Goal: Task Accomplishment & Management: Manage account settings

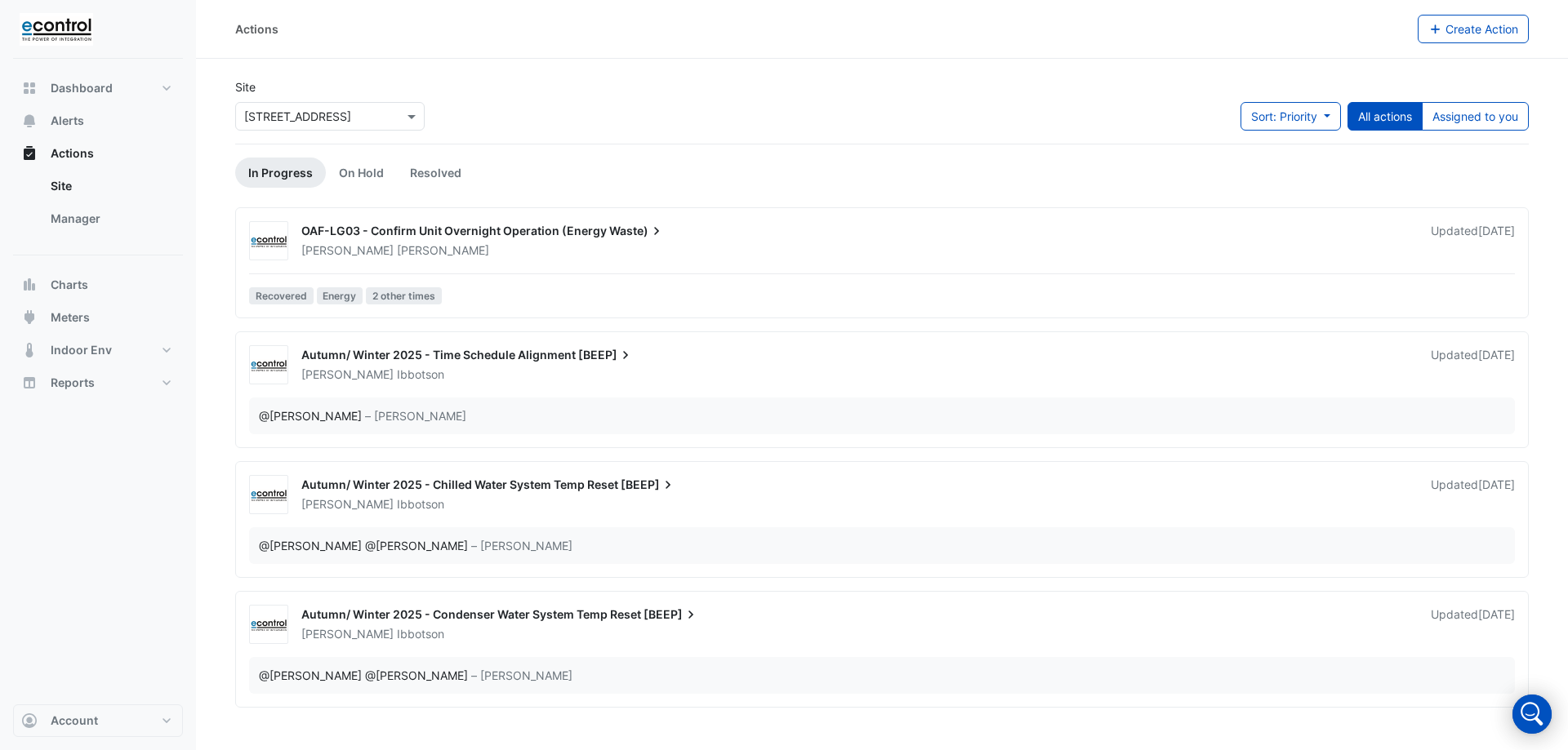
click at [372, 229] on span "OAF-LG03 - Confirm Unit Overnight Operation (Energy" at bounding box center [455, 230] width 306 height 14
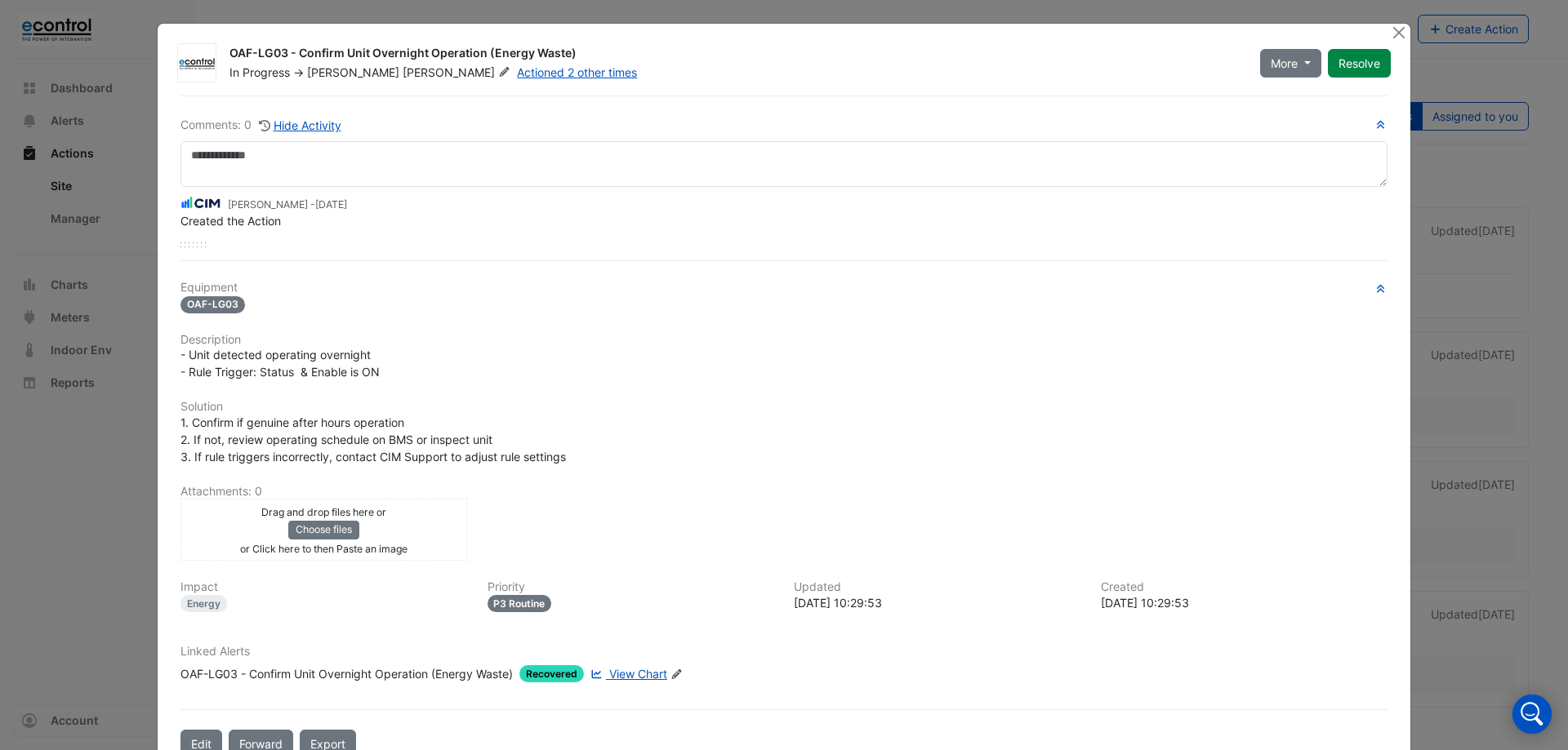
click at [633, 675] on span "View Chart" at bounding box center [638, 673] width 58 height 14
click at [1291, 63] on span "More" at bounding box center [1284, 63] width 27 height 17
click at [1344, 54] on button "Resolve" at bounding box center [1360, 63] width 63 height 29
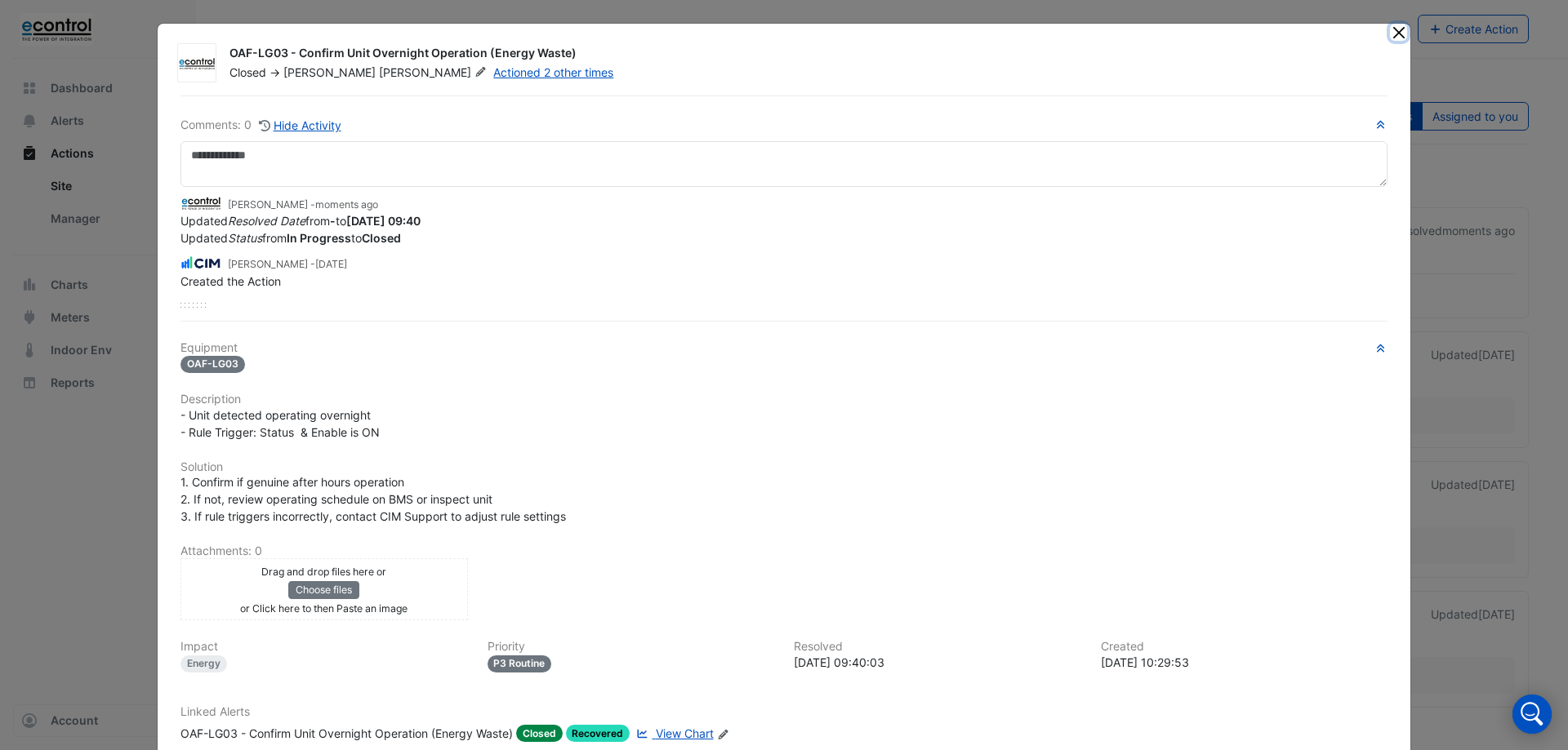
click at [1391, 36] on button "Close" at bounding box center [1399, 32] width 17 height 17
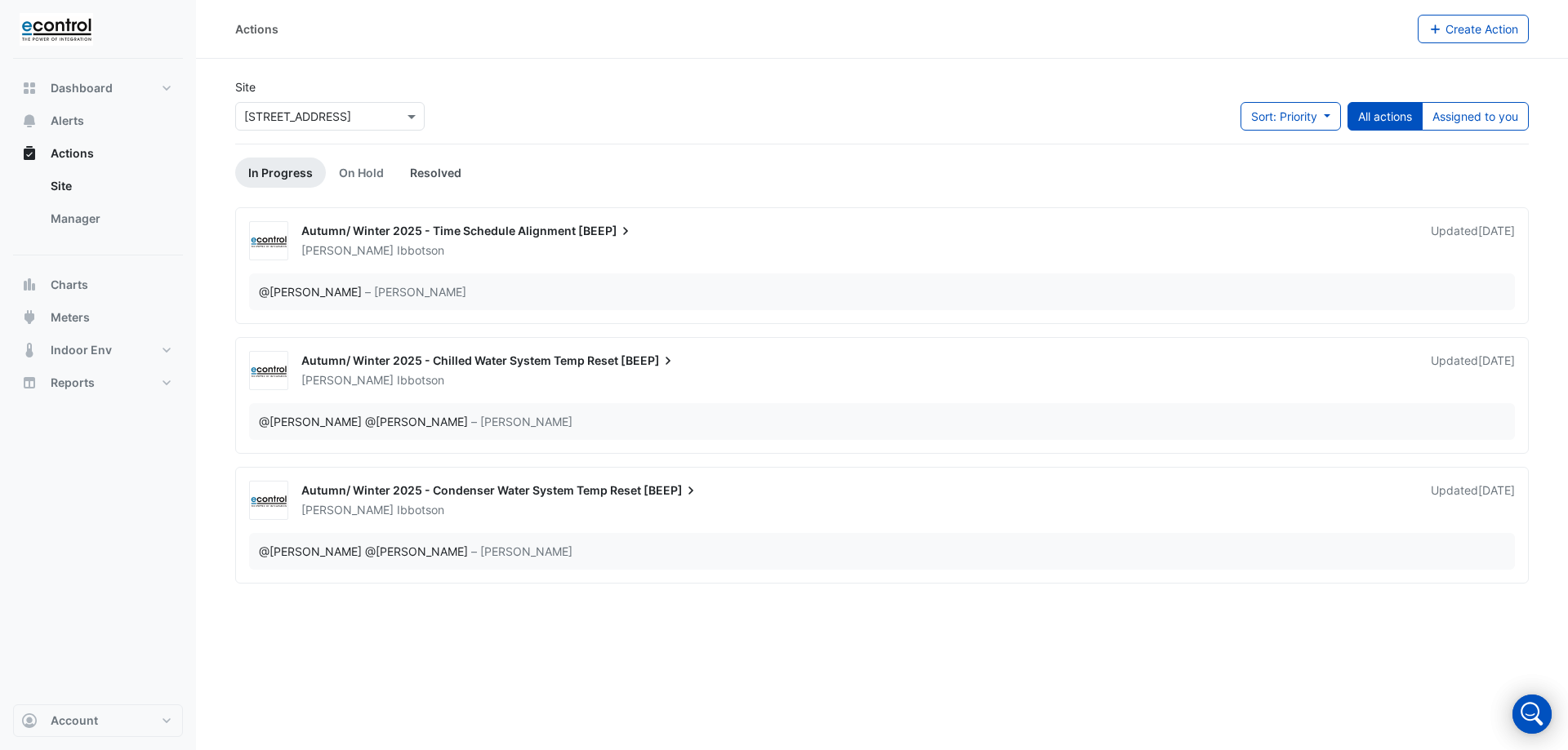
click at [449, 175] on link "Resolved" at bounding box center [436, 172] width 78 height 30
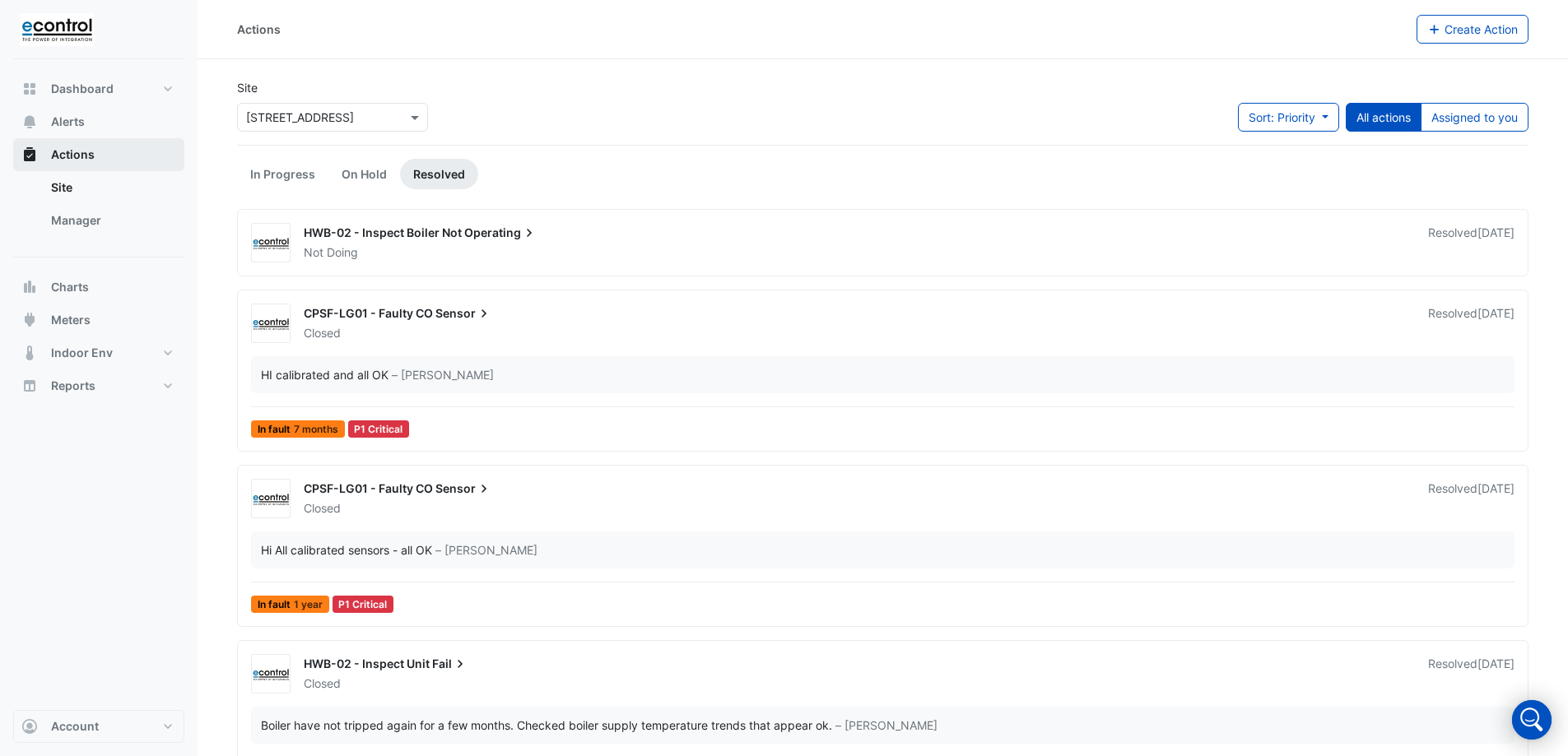
click at [80, 151] on span "Actions" at bounding box center [73, 155] width 44 height 16
click at [342, 178] on link "On Hold" at bounding box center [364, 174] width 72 height 30
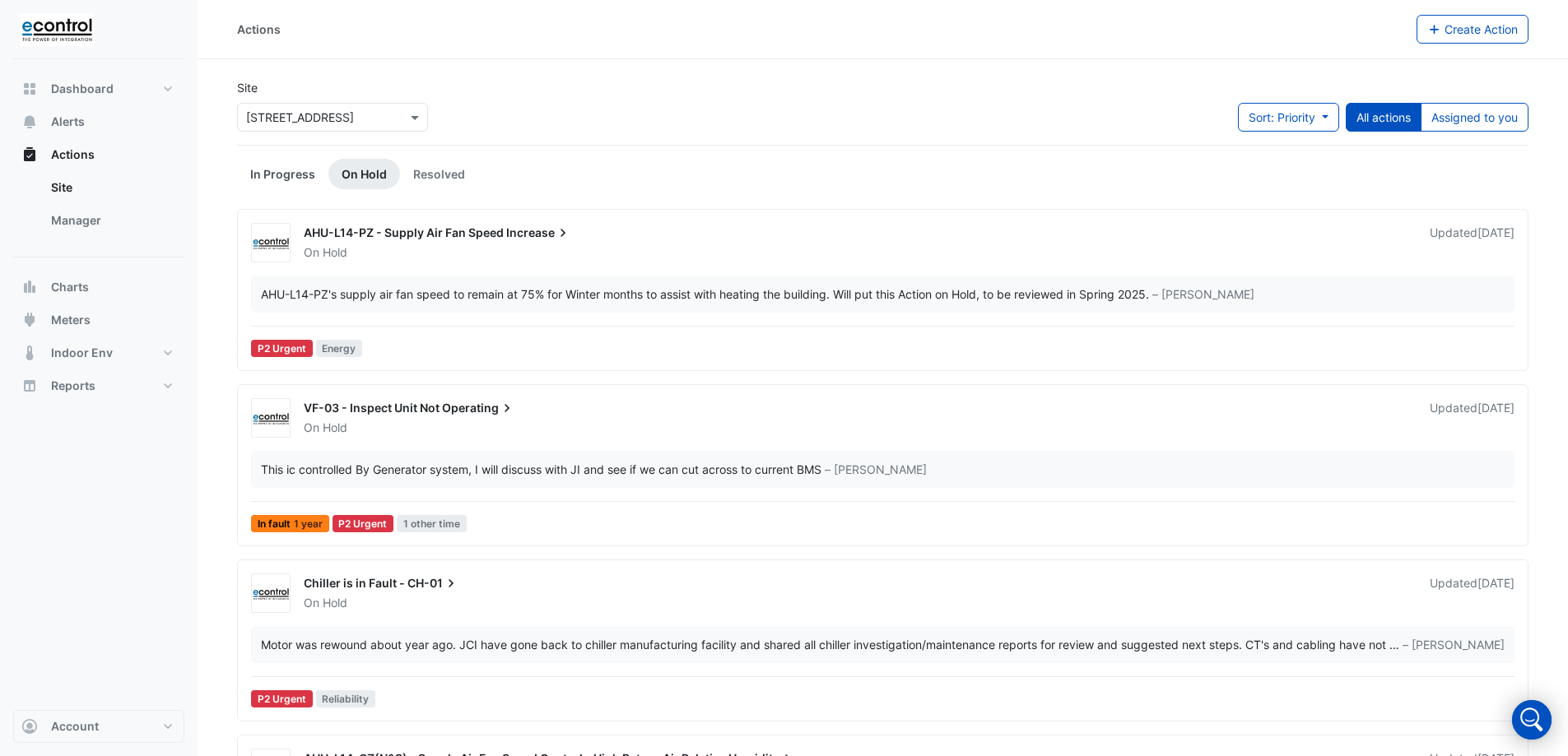
click at [302, 178] on link "In Progress" at bounding box center [283, 174] width 91 height 30
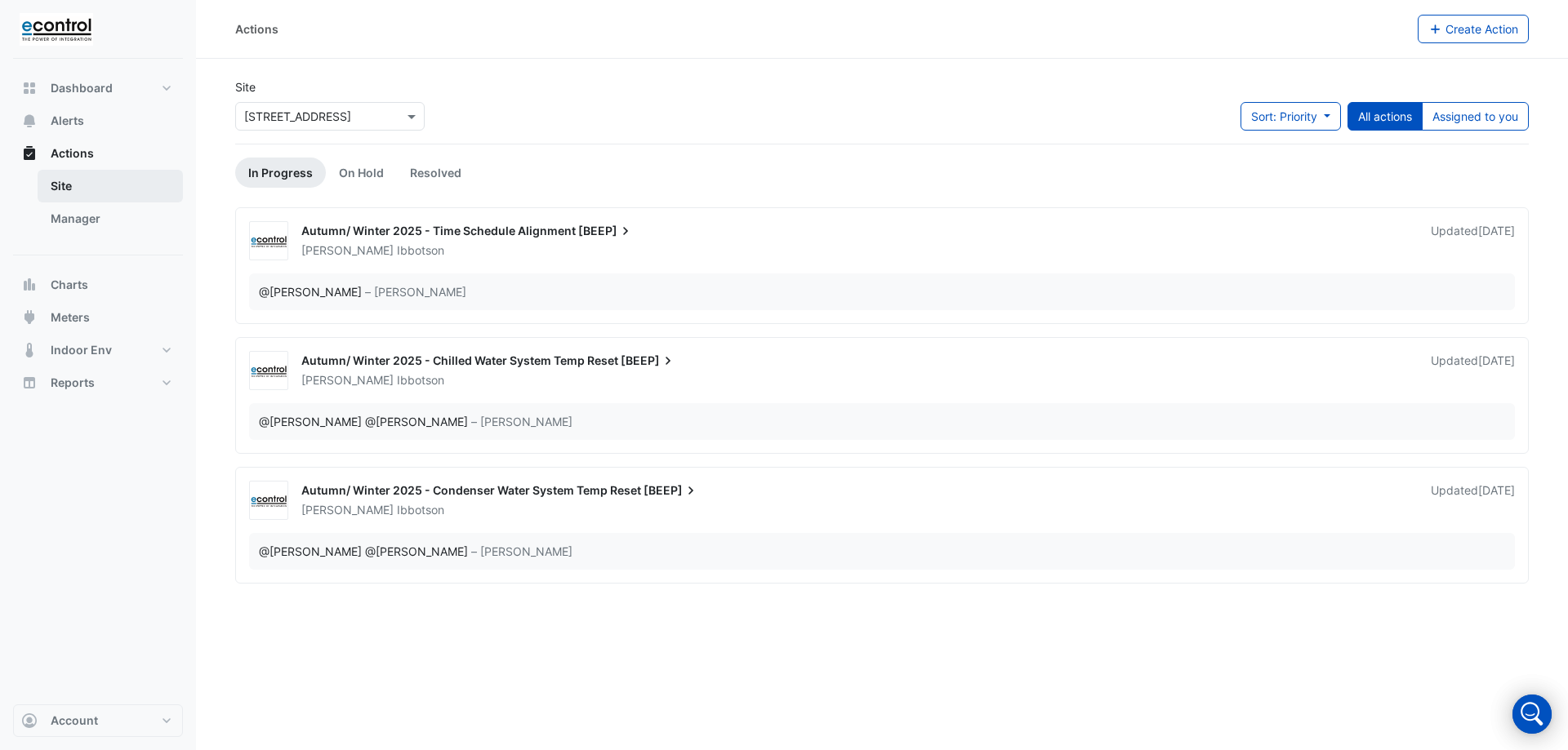
click at [69, 184] on link "Site" at bounding box center [110, 186] width 146 height 33
click at [93, 224] on link "Manager" at bounding box center [110, 219] width 146 height 33
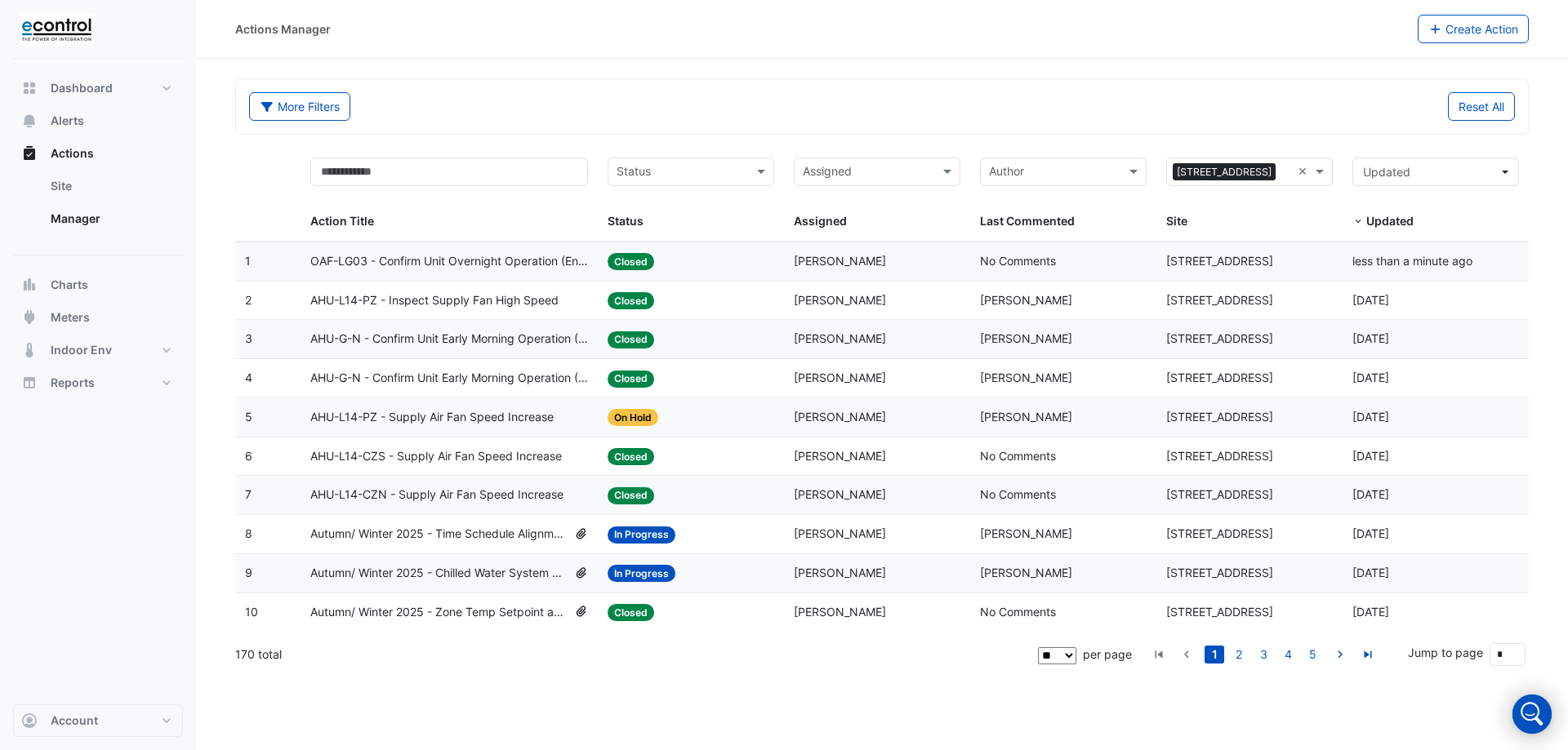
click at [474, 261] on span "OAF-LG03 - Confirm Unit Overnight Operation (Energy Waste)" at bounding box center [450, 261] width 279 height 19
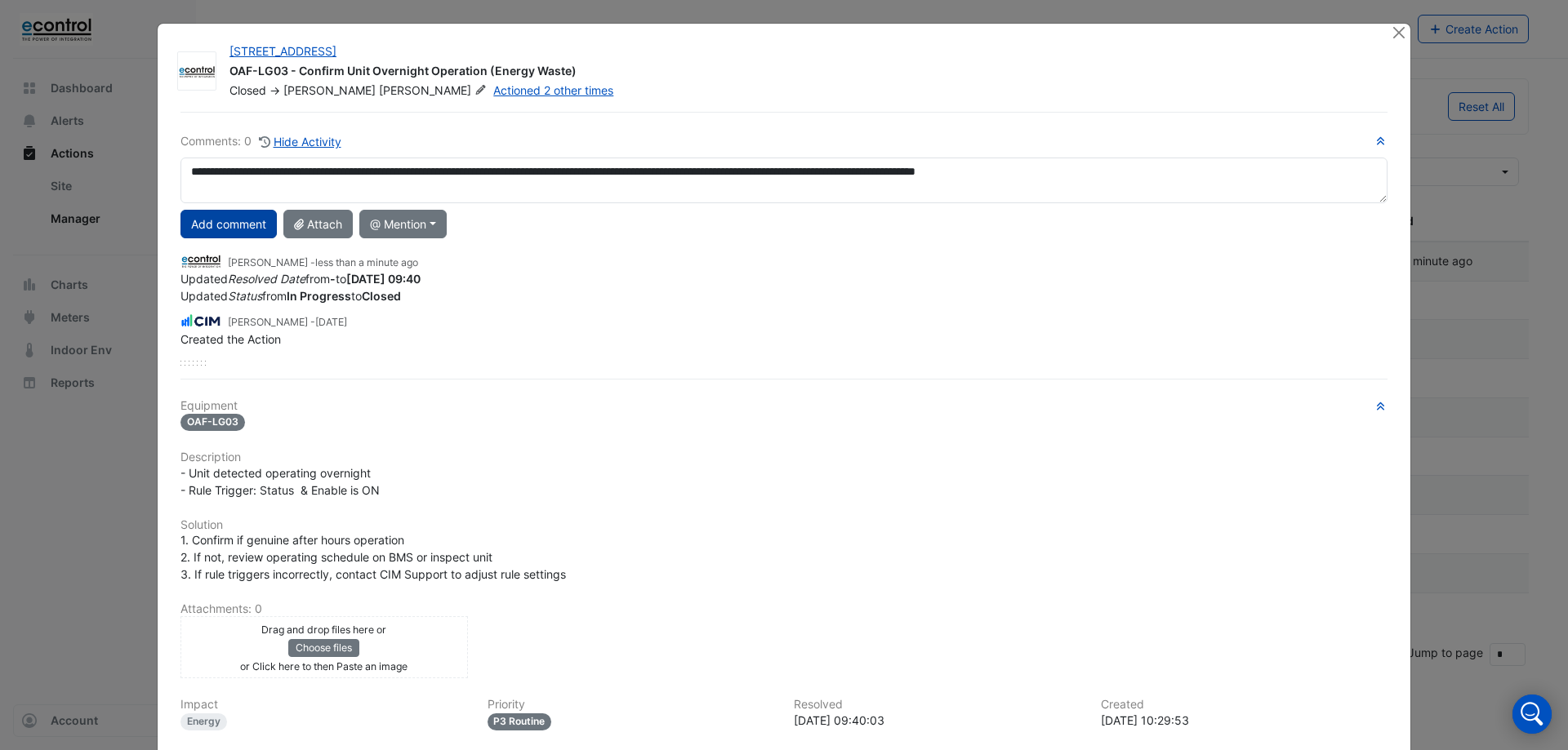
type textarea "**********"
click at [257, 222] on button "Add comment" at bounding box center [229, 224] width 96 height 29
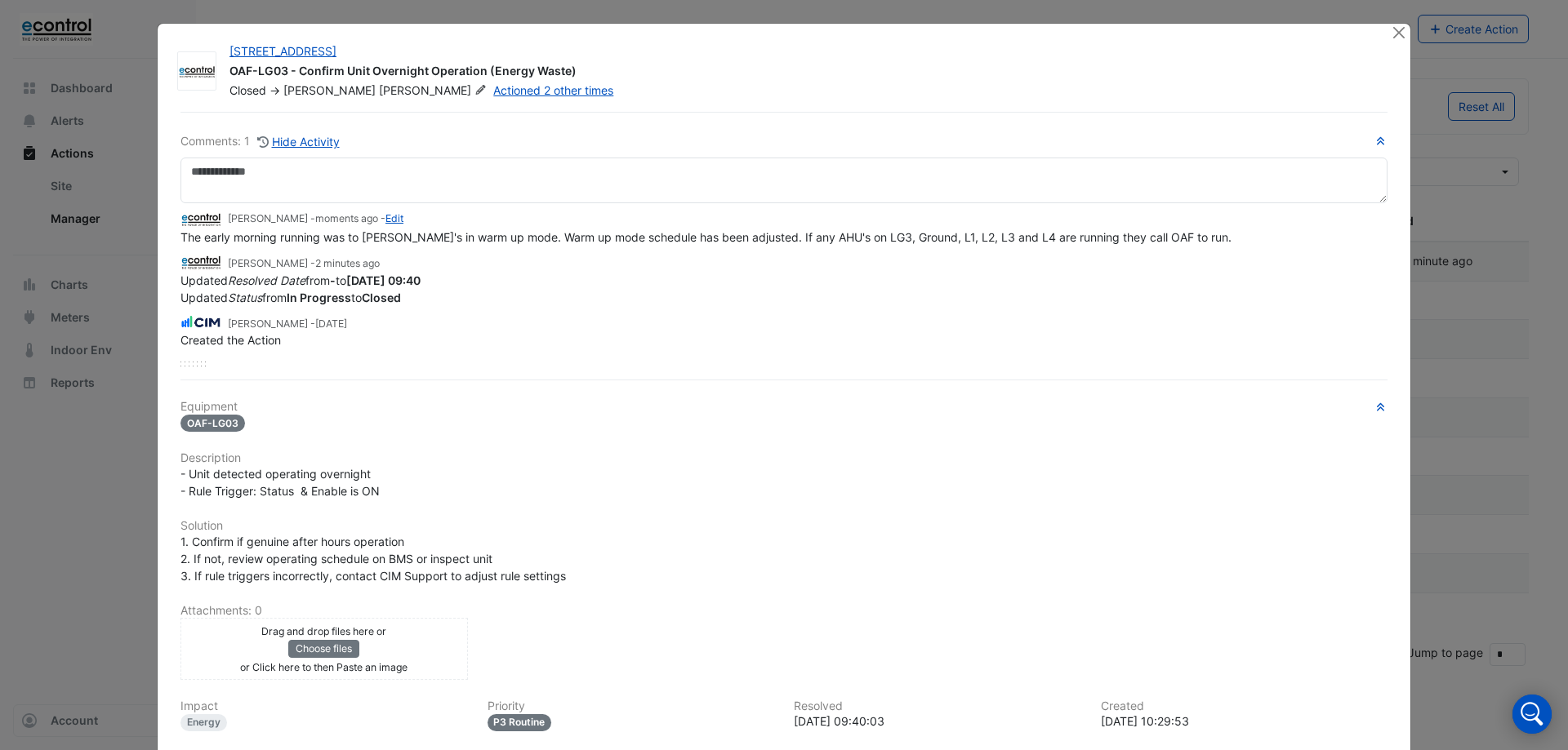
click at [1402, 33] on div at bounding box center [1400, 33] width 20 height 19
click at [1391, 28] on button "Close" at bounding box center [1399, 32] width 17 height 17
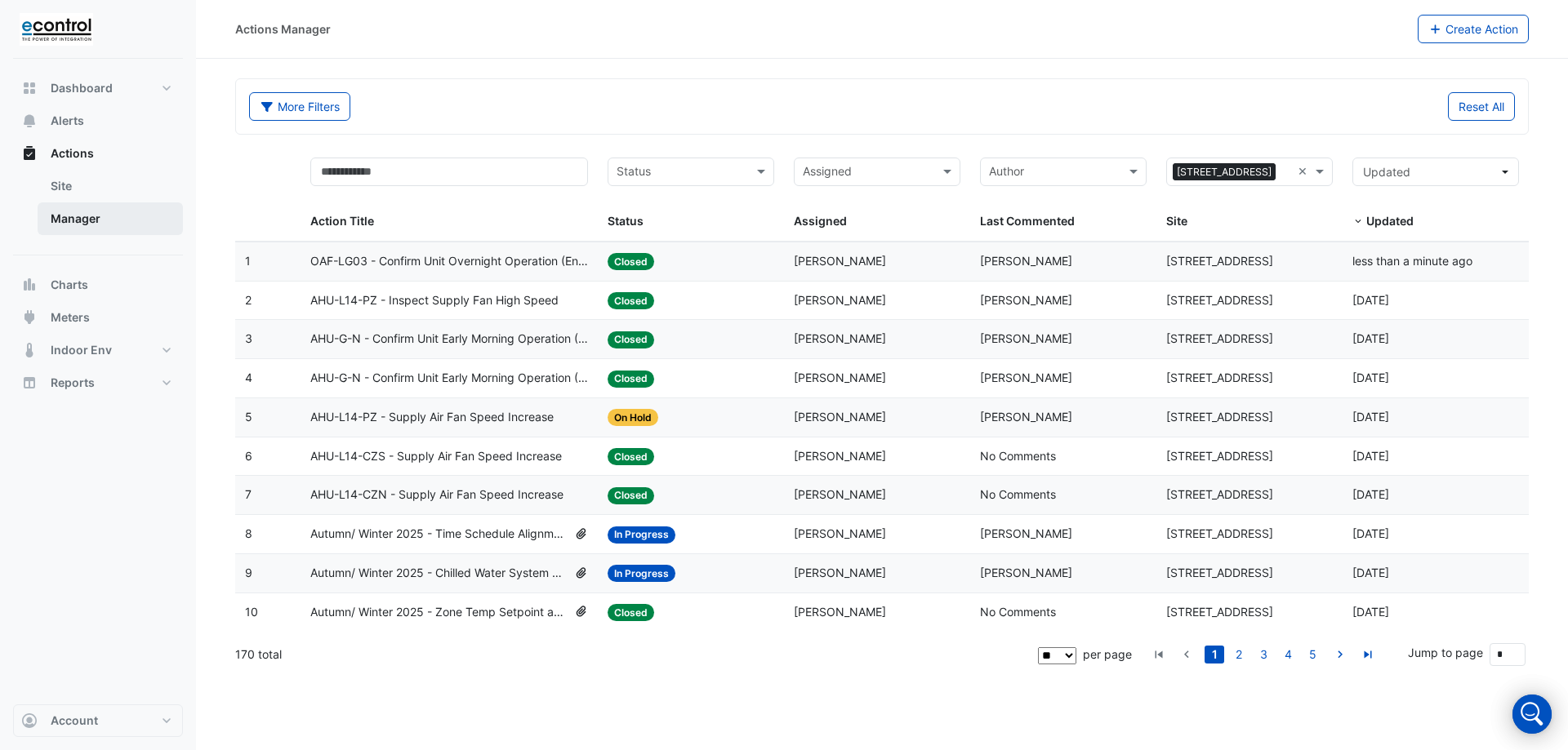
click at [74, 222] on link "Manager" at bounding box center [110, 219] width 146 height 33
click at [86, 153] on span "Actions" at bounding box center [72, 154] width 43 height 16
click at [86, 127] on button "Alerts" at bounding box center [98, 121] width 170 height 33
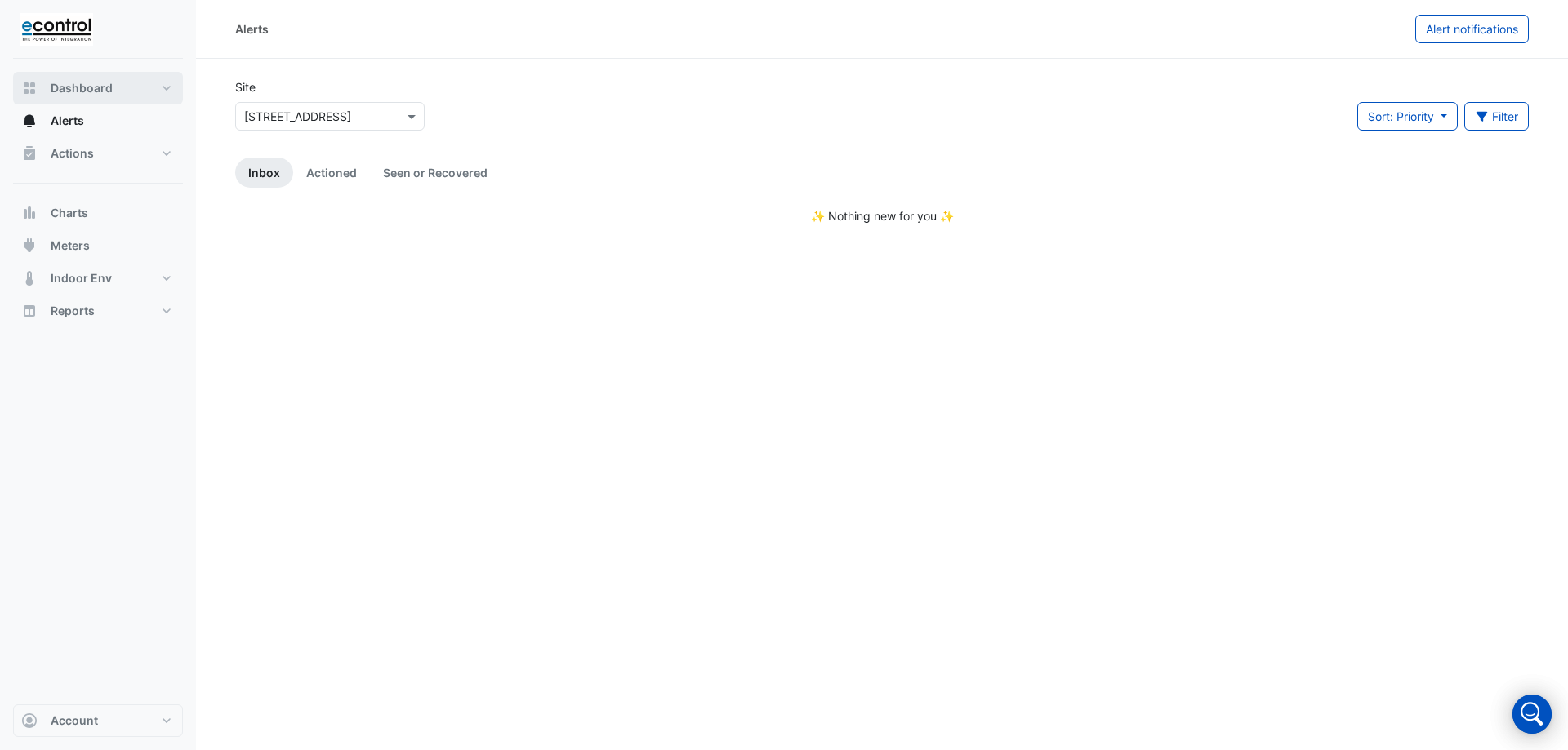
click at [72, 83] on span "Dashboard" at bounding box center [82, 88] width 62 height 16
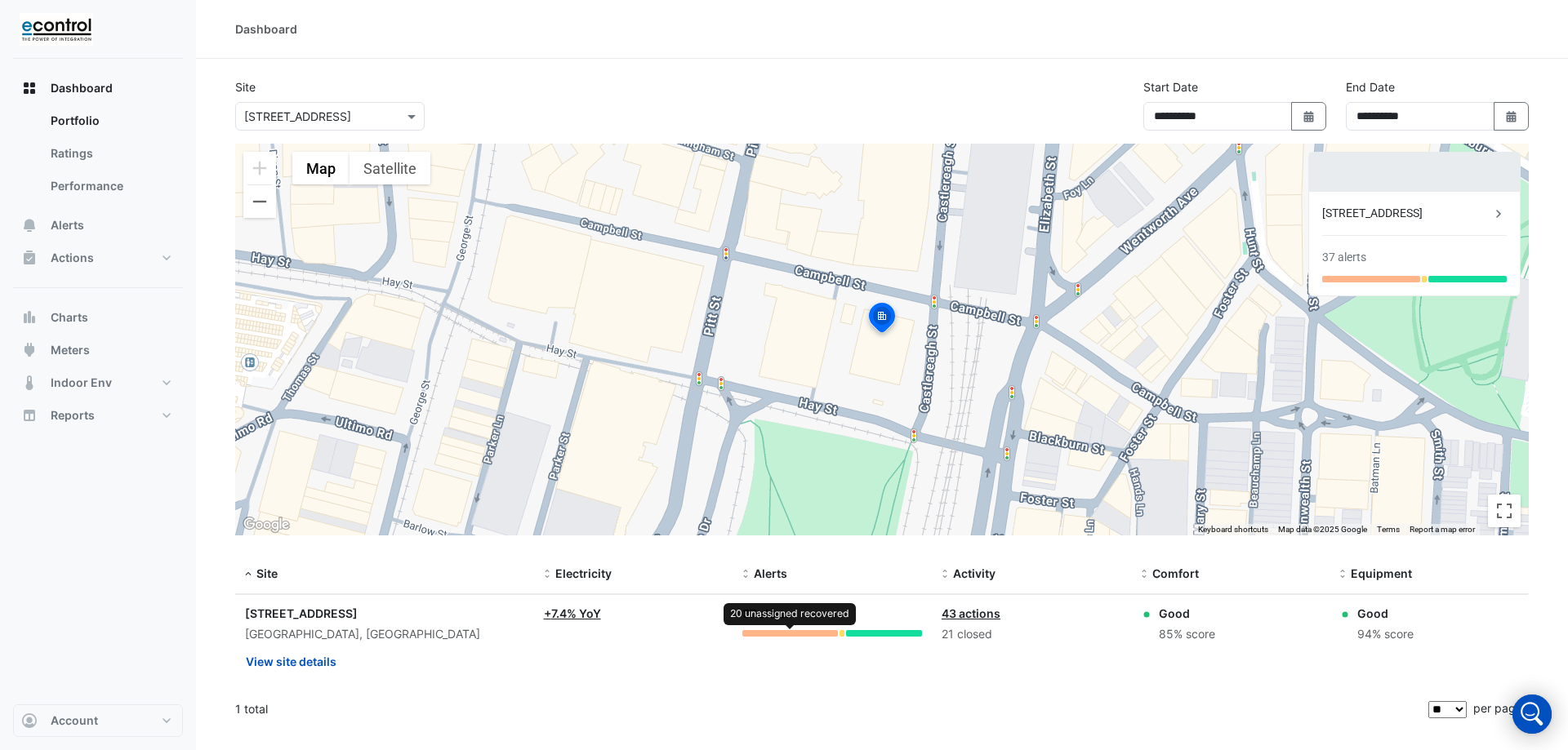
click at [765, 633] on div at bounding box center [790, 633] width 96 height 7
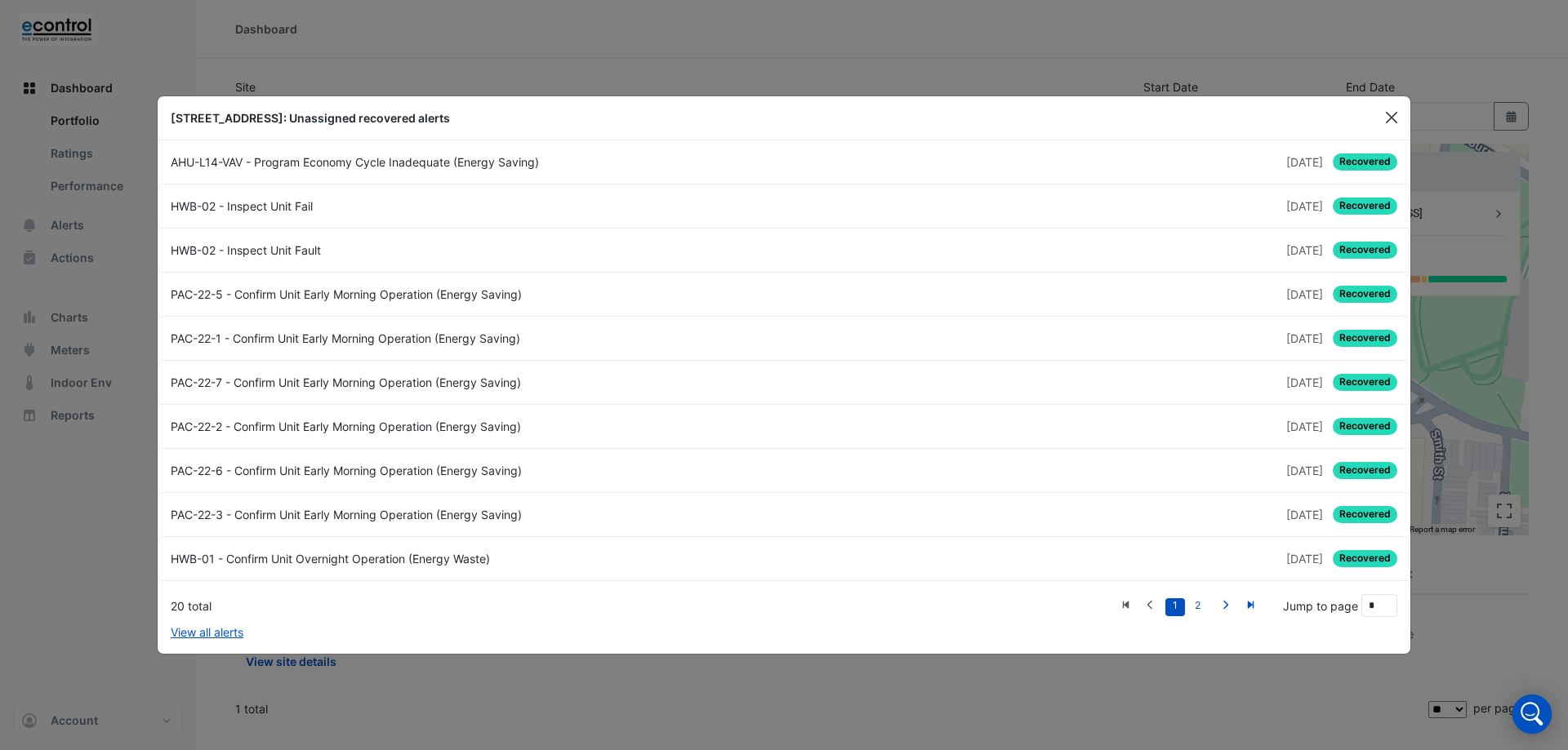
click at [1382, 123] on button "Close" at bounding box center [1392, 118] width 25 height 25
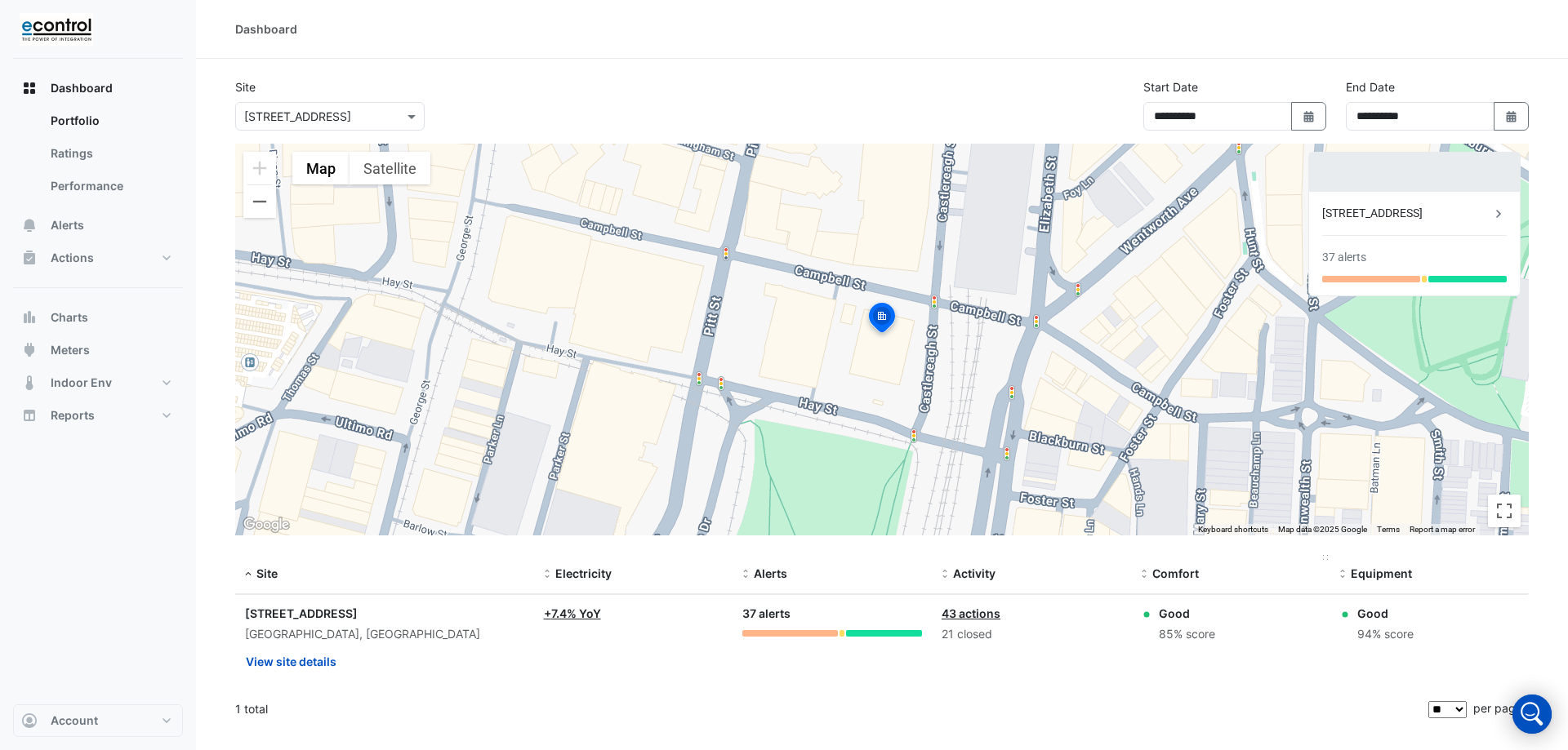
click at [1171, 568] on span "Comfort" at bounding box center [1176, 573] width 47 height 14
click at [1362, 569] on span "Equipment" at bounding box center [1382, 573] width 61 height 14
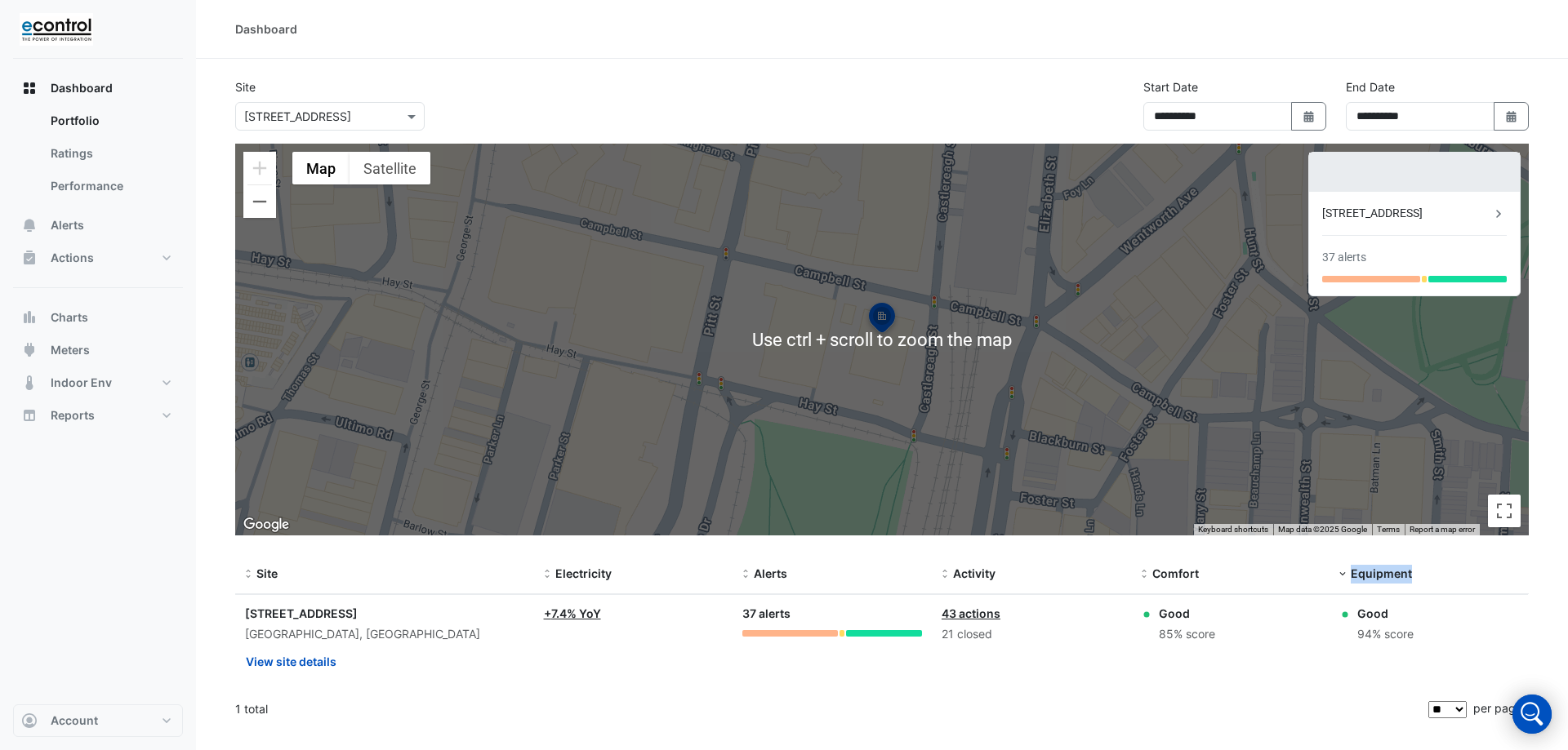
click at [779, 158] on div "To activate drag with keyboard, press Alt + Enter. Once in keyboard drag state,…" at bounding box center [882, 340] width 1294 height 392
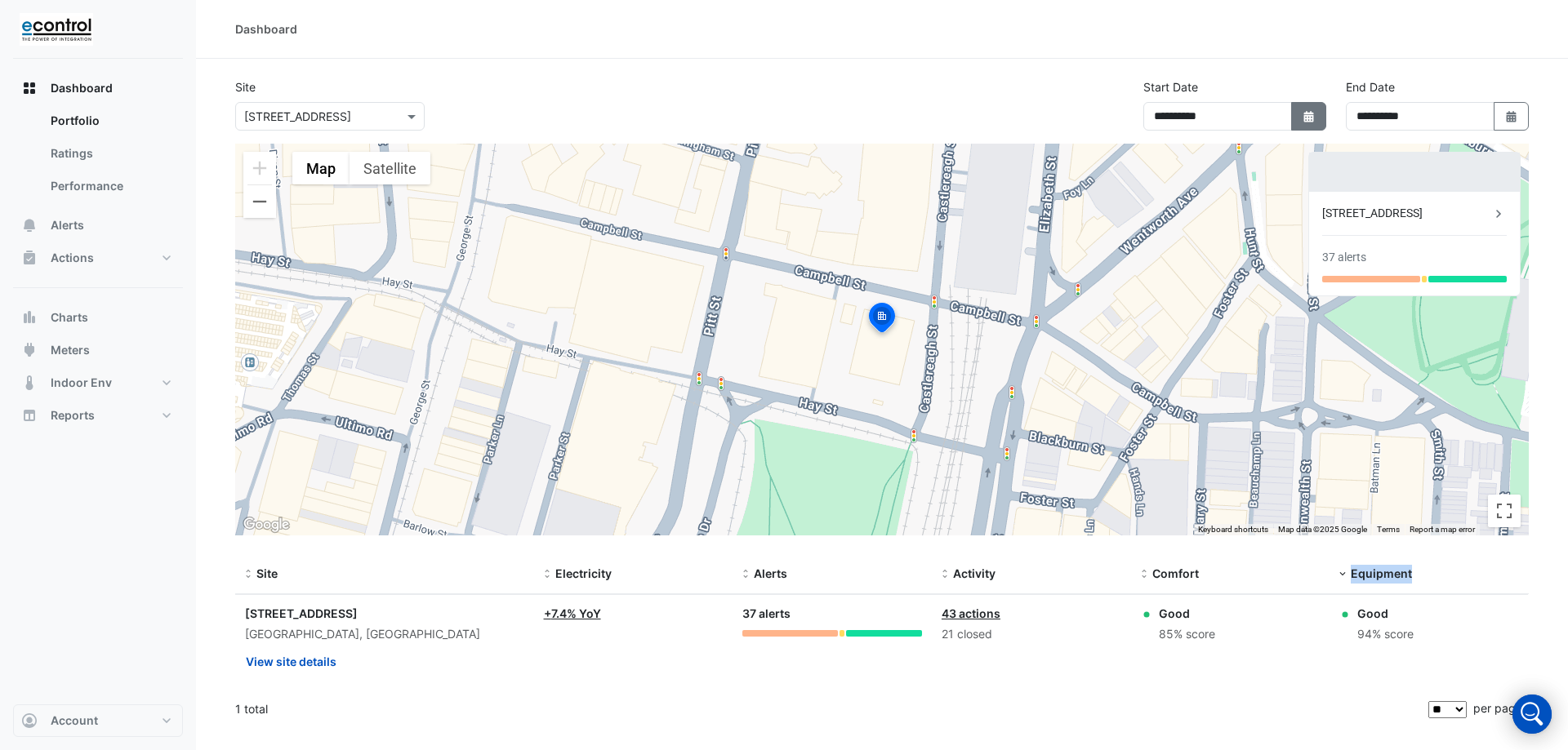
click at [1309, 118] on icon "button" at bounding box center [1309, 117] width 10 height 11
select select "*"
select select "****"
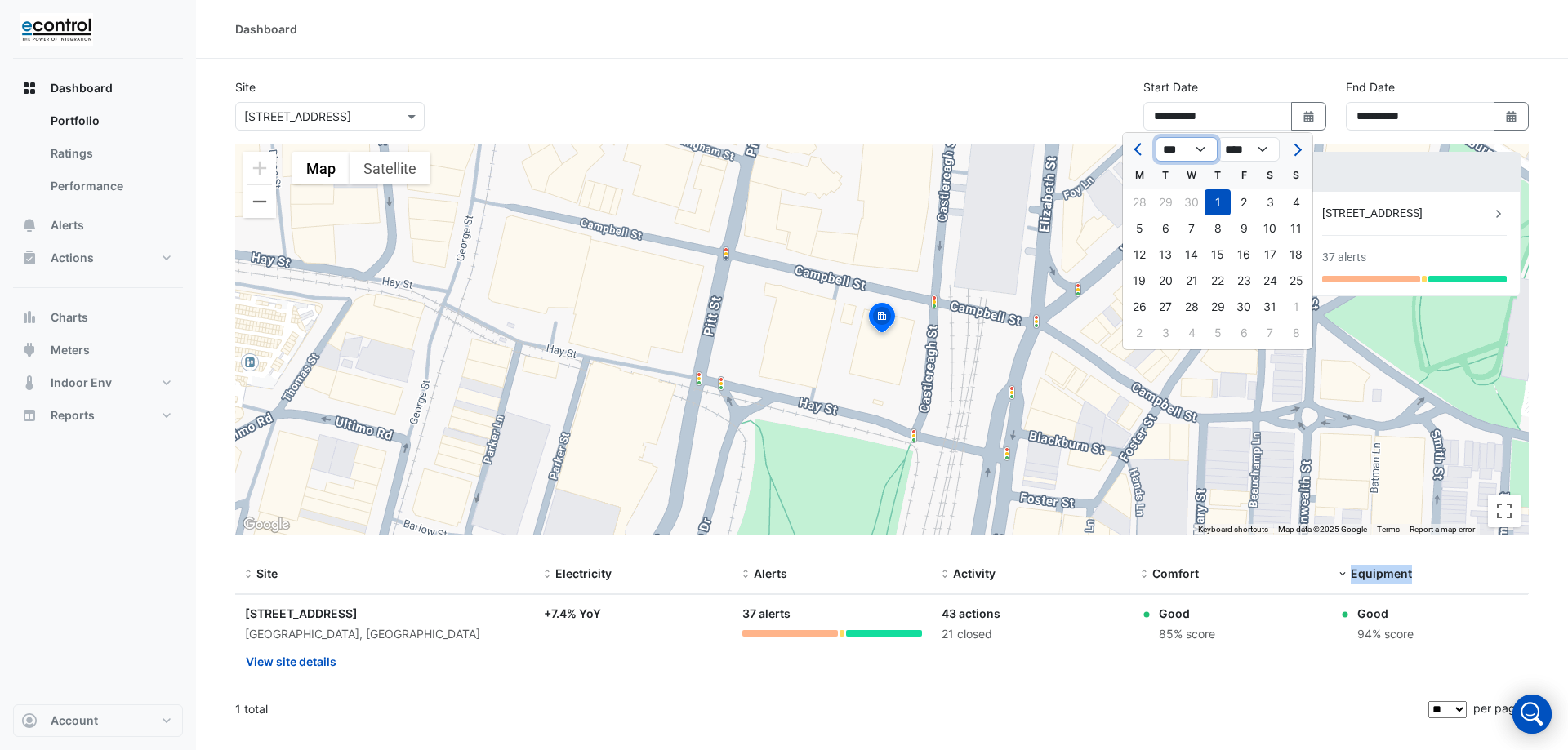
click at [1191, 151] on select "*** *** *** *** *** *** ***" at bounding box center [1187, 150] width 62 height 25
select select "*"
click at [1156, 137] on select "*** *** *** *** *** *** ***" at bounding box center [1187, 150] width 62 height 25
click at [1171, 203] on div "1" at bounding box center [1166, 203] width 26 height 26
type input "**********"
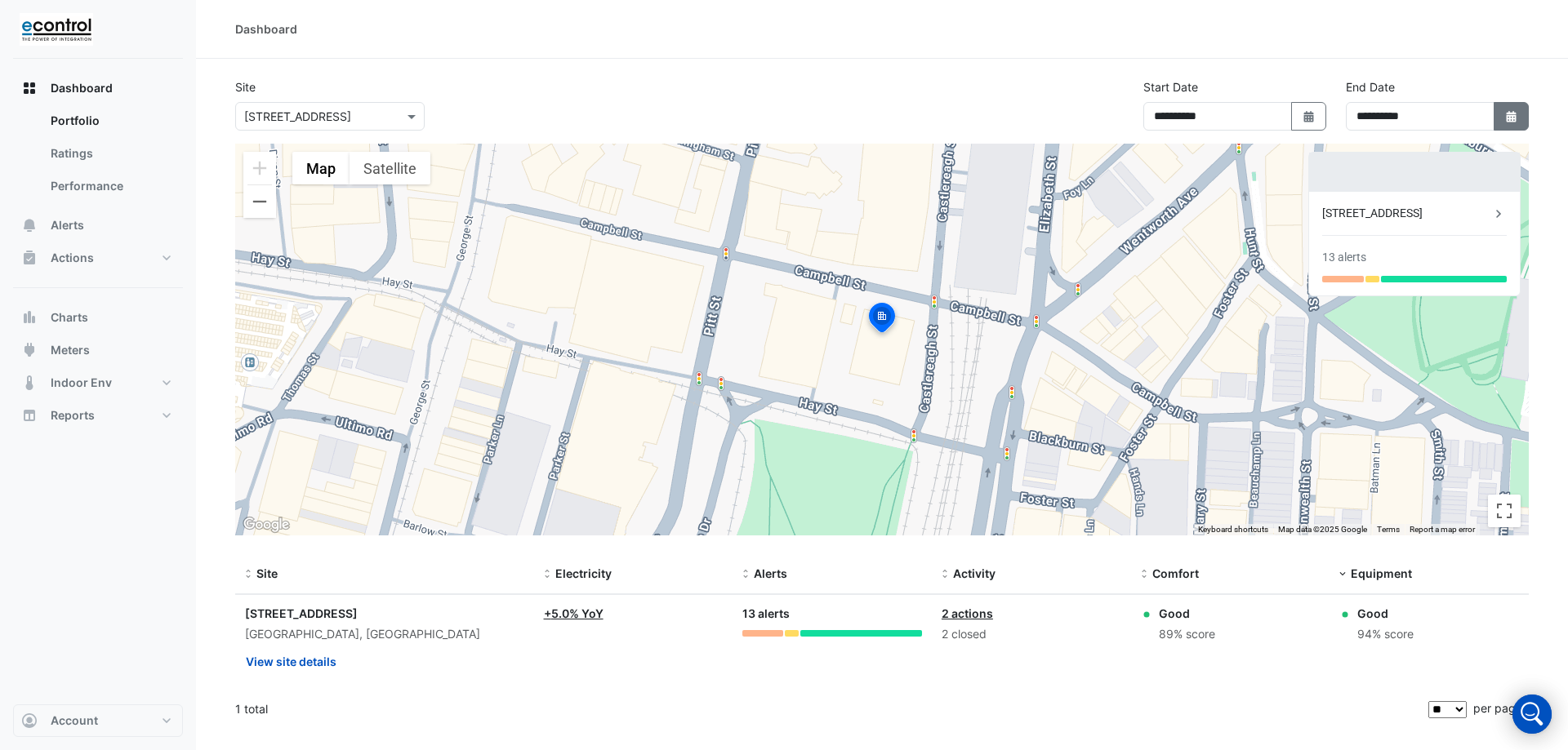
click at [1511, 116] on icon "button" at bounding box center [1511, 117] width 10 height 11
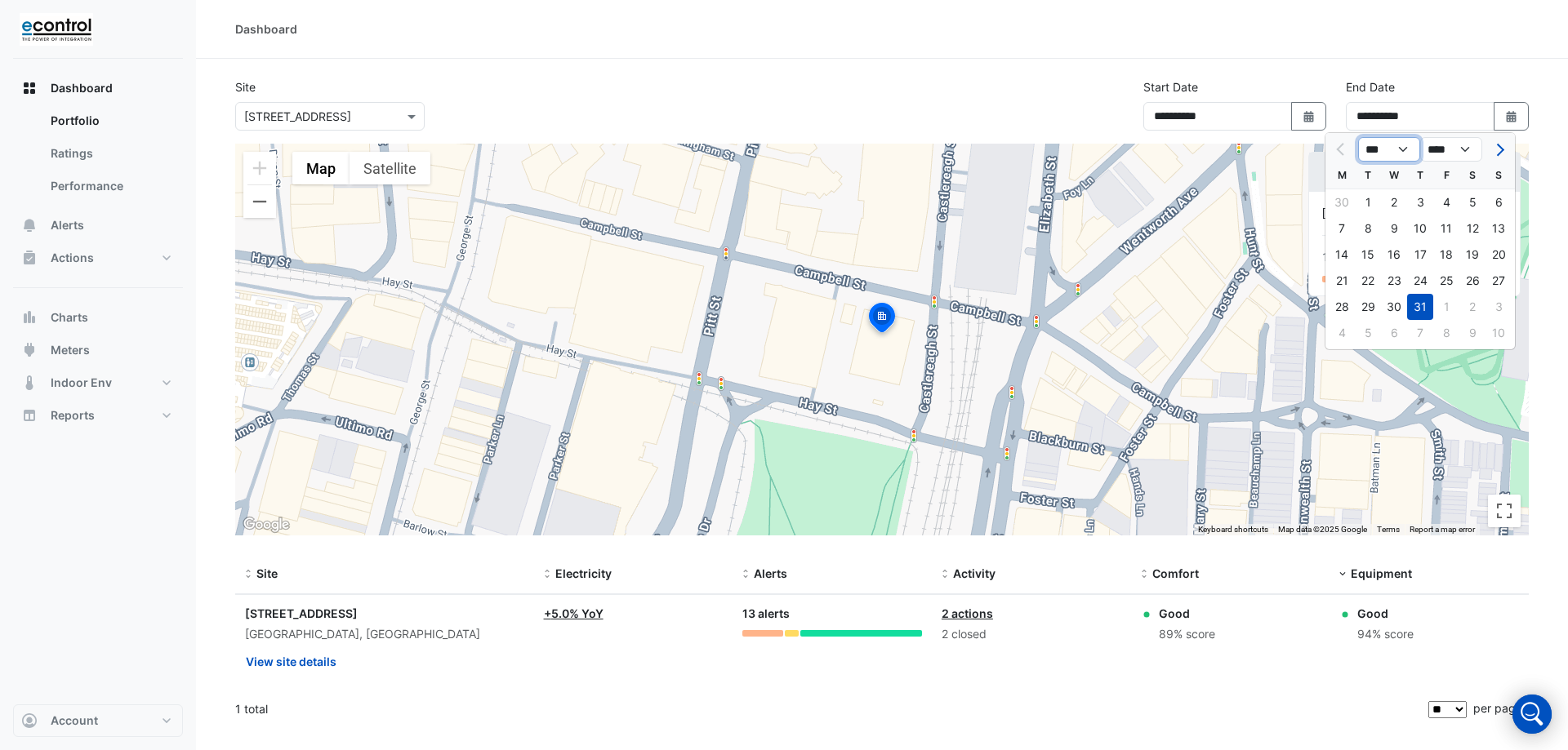
click at [1409, 152] on select "*** *** *** *** *** ***" at bounding box center [1390, 150] width 62 height 25
select select "*"
click at [1359, 137] on select "*** *** *** *** *** ***" at bounding box center [1390, 150] width 62 height 25
click at [1488, 306] on div "31" at bounding box center [1499, 307] width 26 height 26
type input "**********"
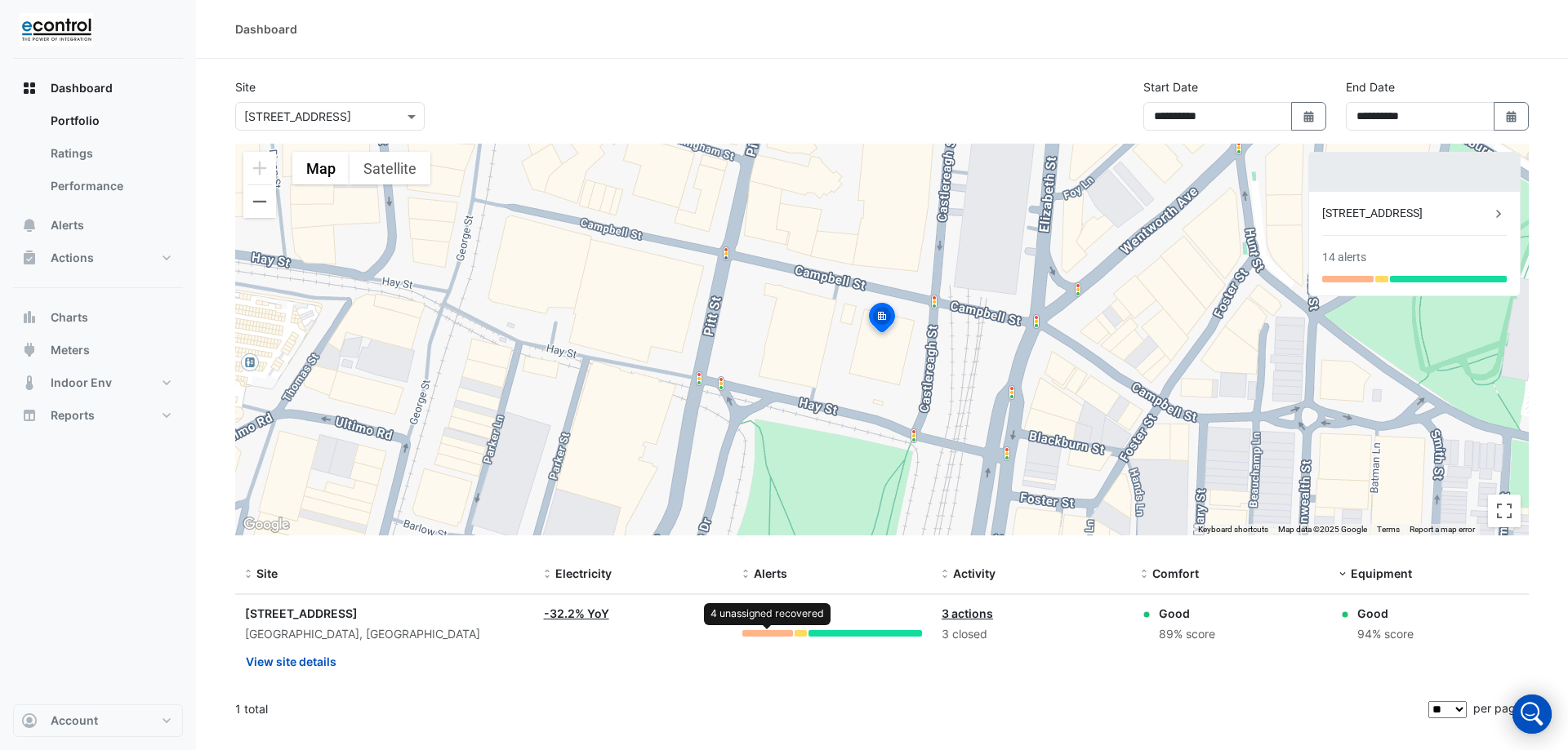
click at [759, 632] on div at bounding box center [768, 633] width 51 height 7
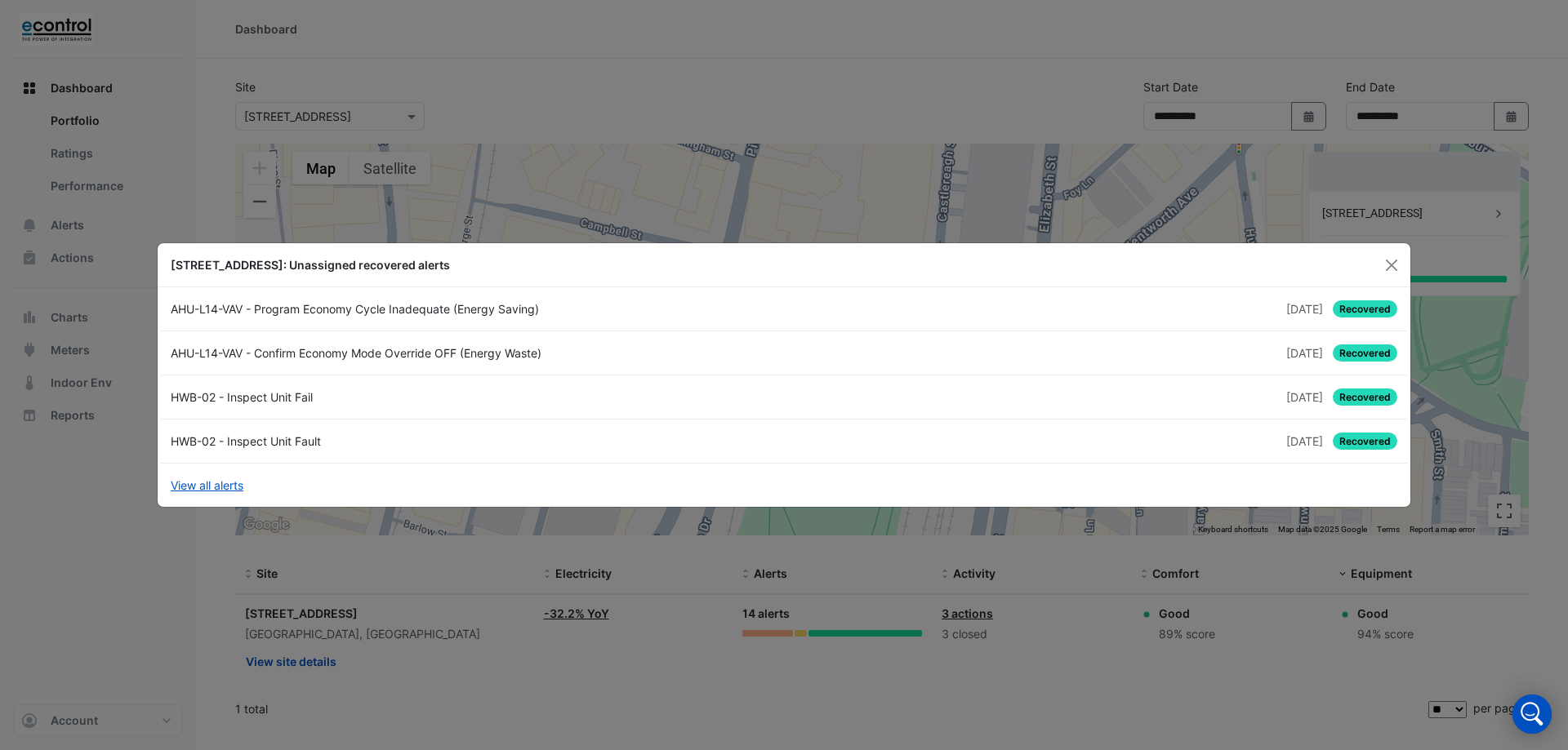
click at [988, 392] on div "1 month and 4 days ago Recovered" at bounding box center [1095, 397] width 623 height 17
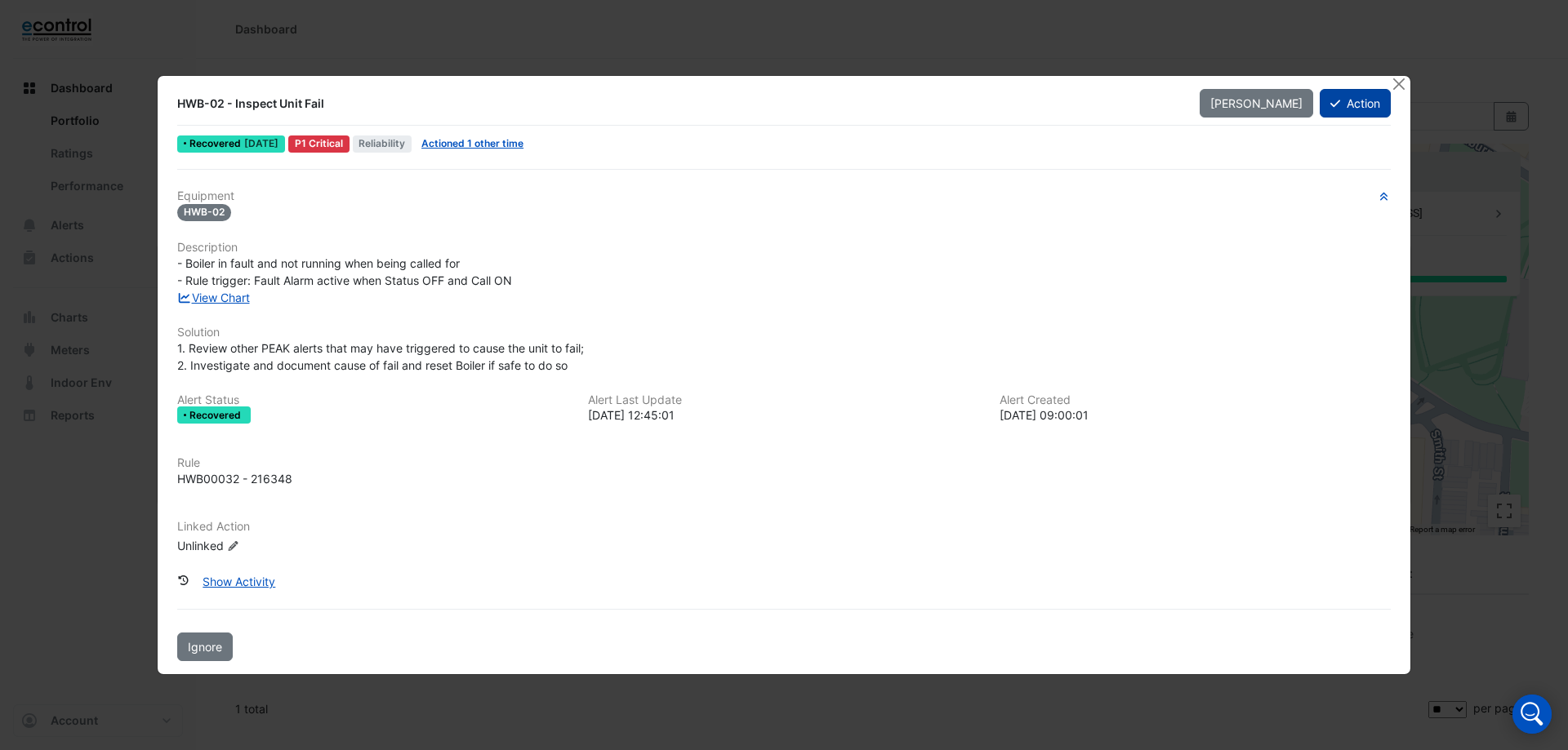
click at [1365, 108] on button "Action" at bounding box center [1355, 103] width 71 height 29
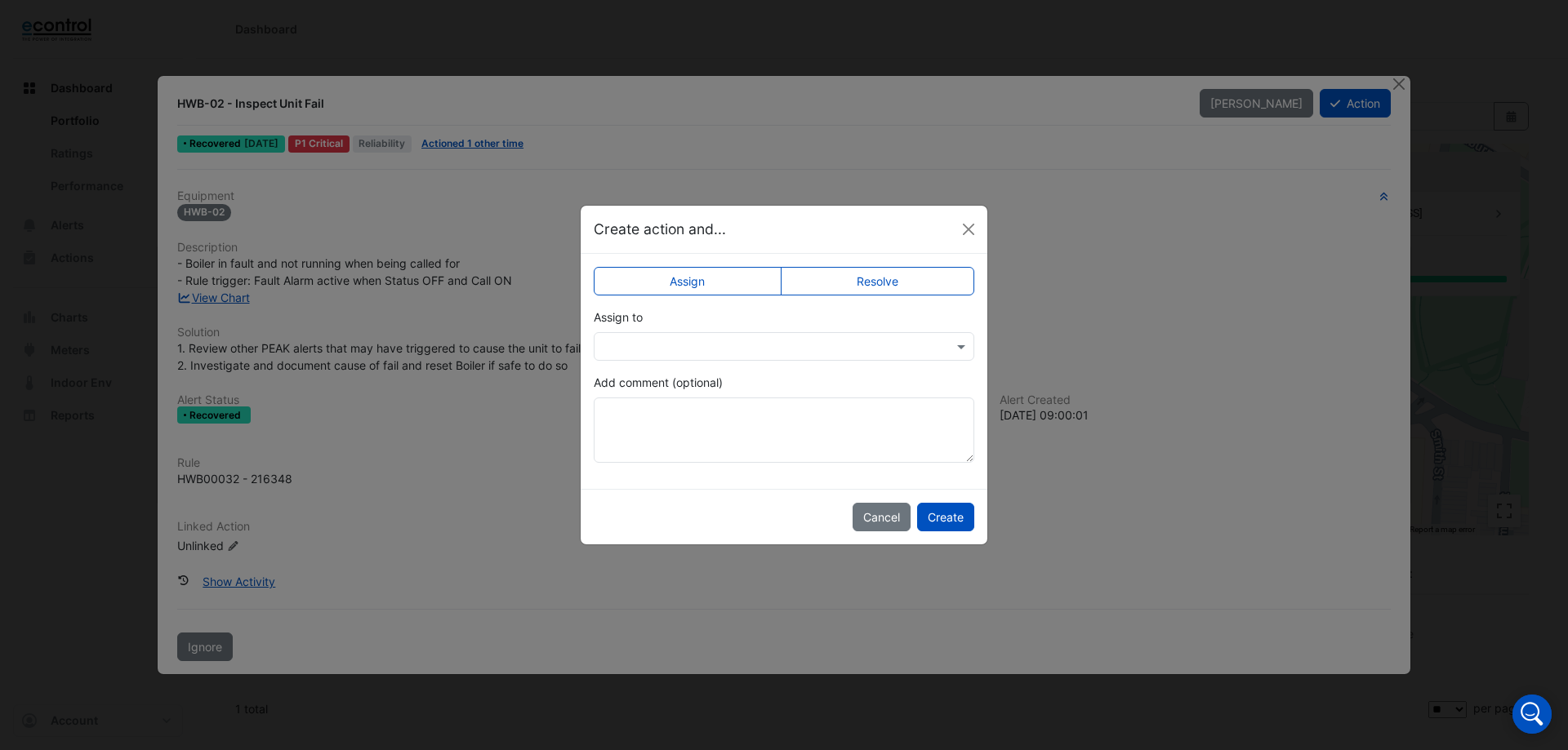
click at [882, 280] on label "Resolve" at bounding box center [878, 281] width 195 height 29
click at [859, 522] on button "Cancel" at bounding box center [881, 516] width 58 height 29
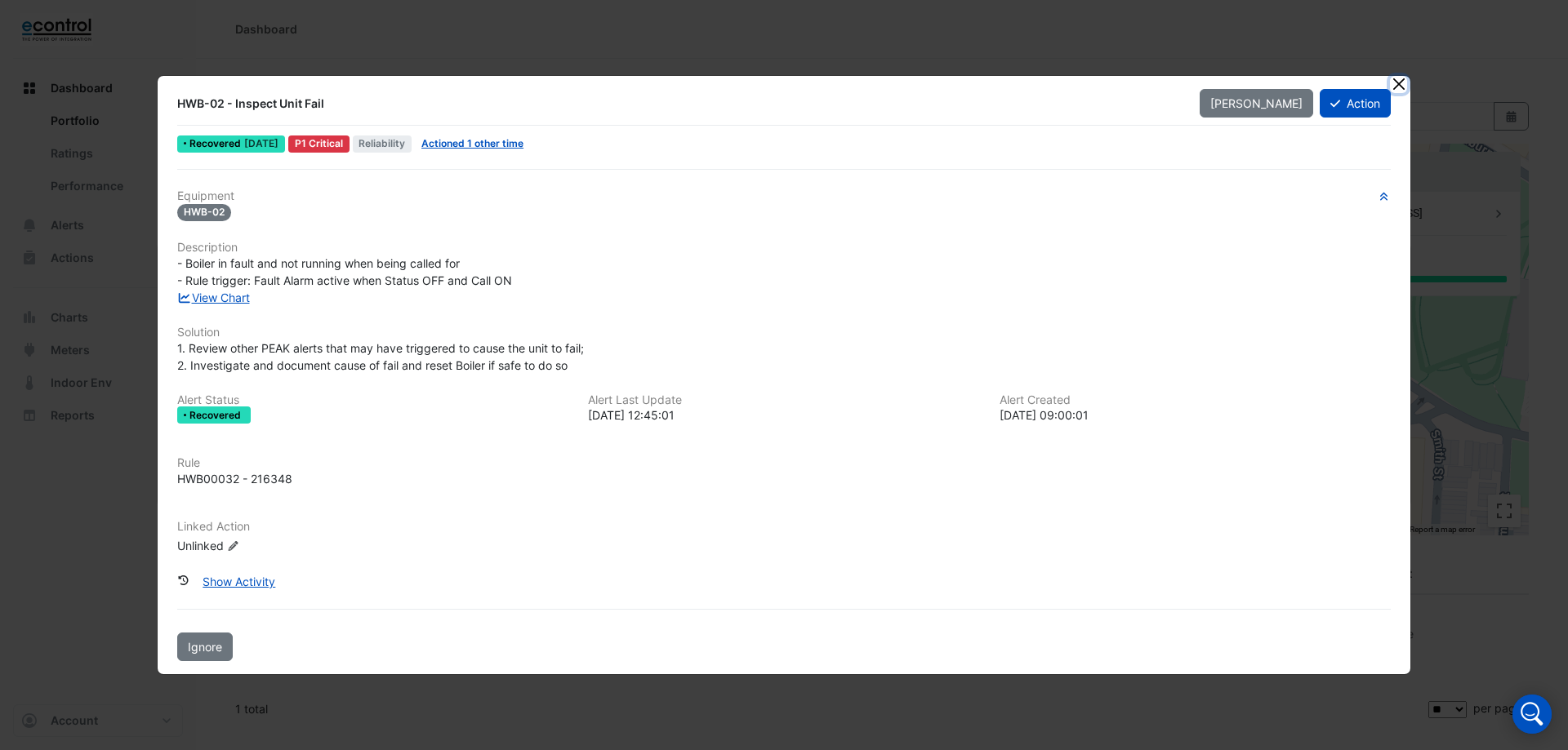
click at [1398, 89] on button "Close" at bounding box center [1399, 84] width 17 height 17
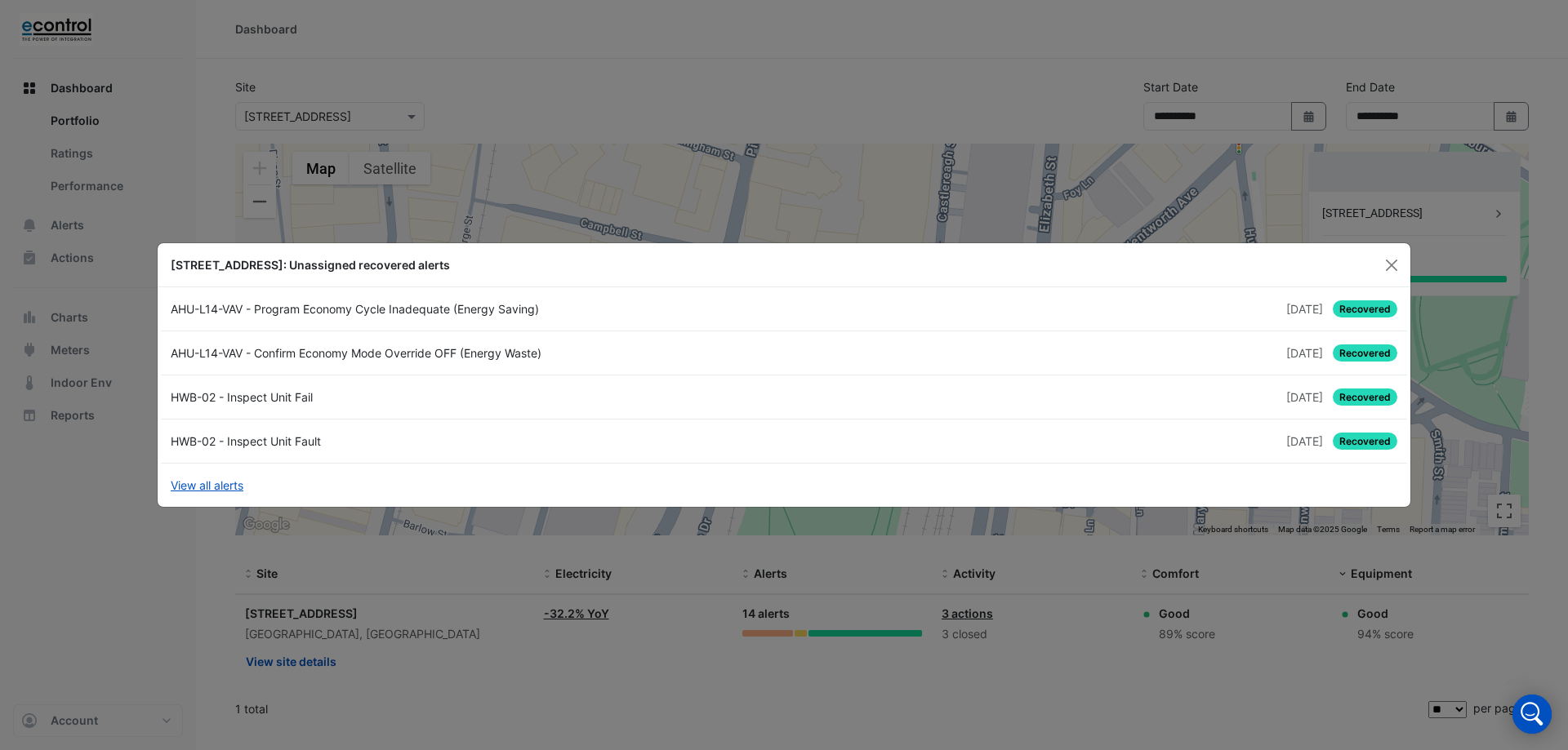
click at [1353, 443] on span "Recovered" at bounding box center [1365, 441] width 65 height 17
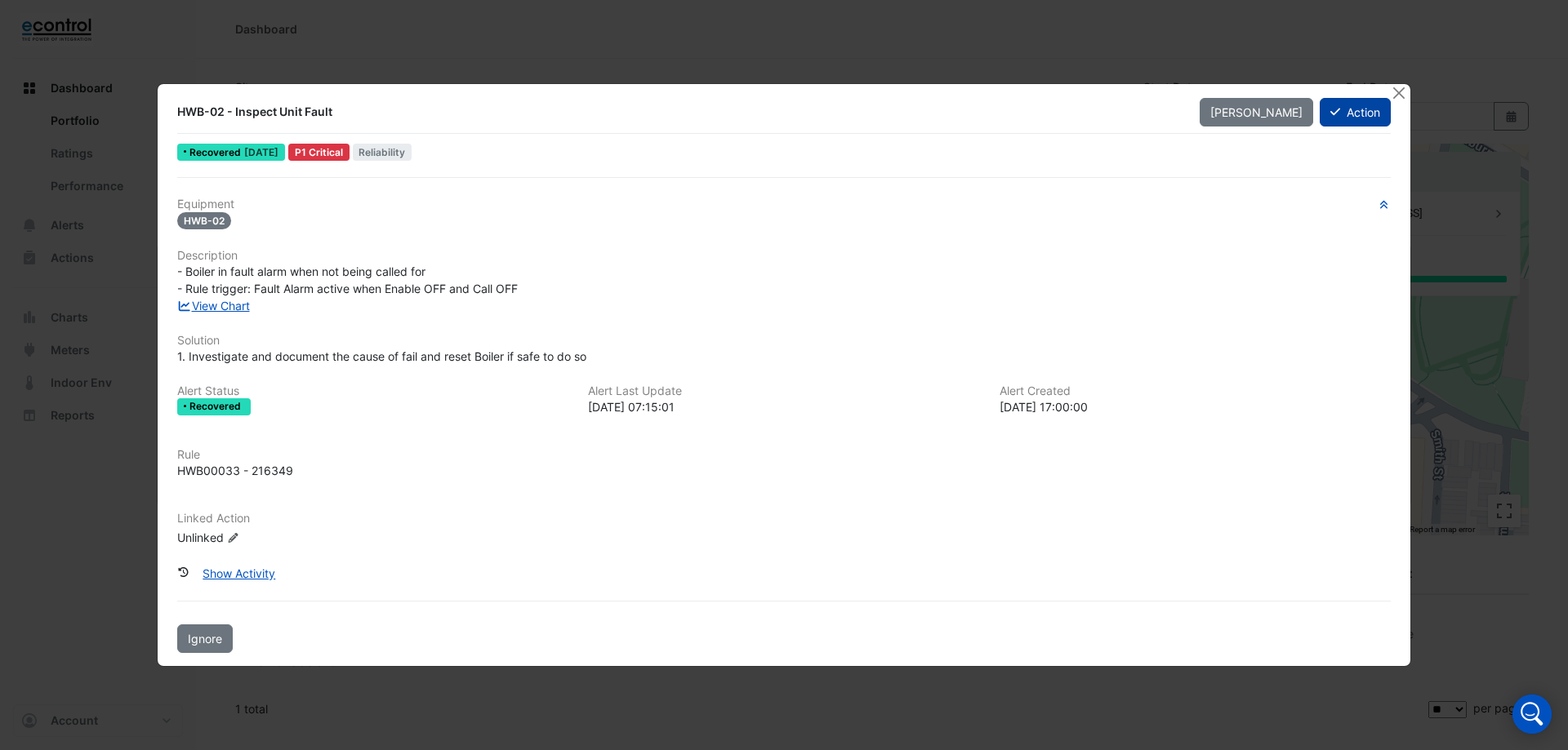
click at [1352, 113] on button "Action" at bounding box center [1355, 112] width 71 height 29
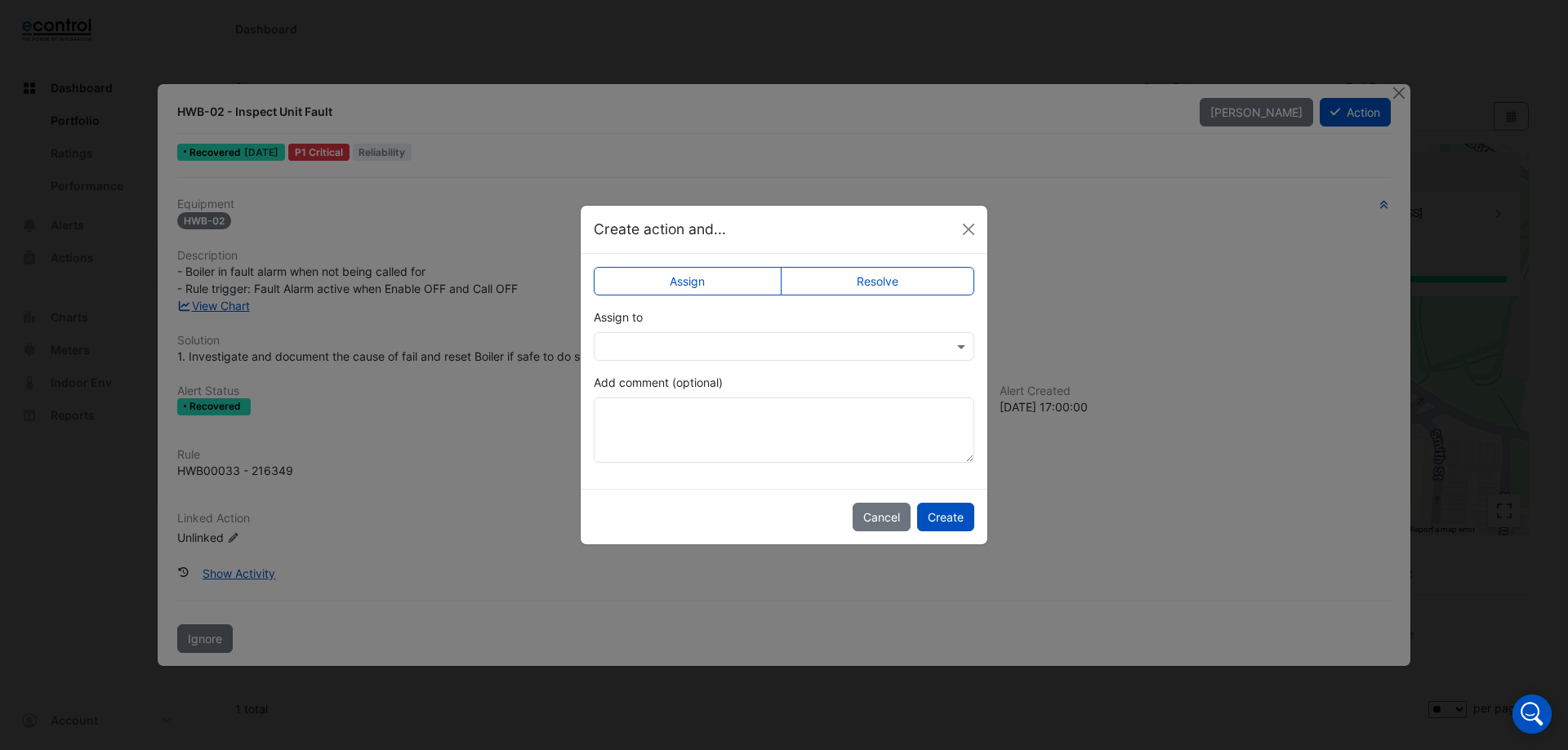
click at [770, 334] on div "Assign to" at bounding box center [784, 335] width 381 height 52
click at [893, 287] on label "Resolve" at bounding box center [878, 281] width 195 height 29
click at [947, 518] on button "Create" at bounding box center [946, 516] width 57 height 29
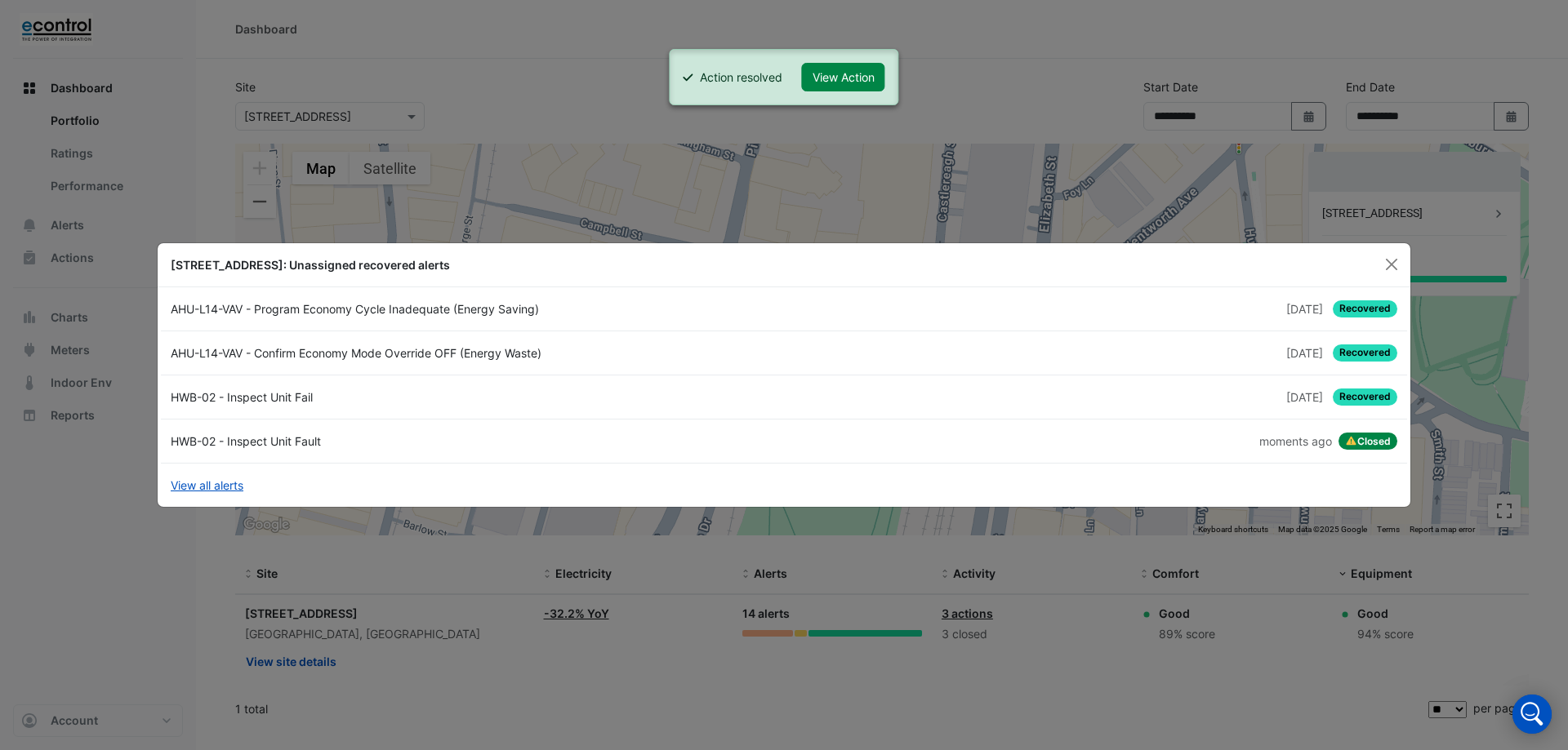
click at [1359, 444] on span "Closed" at bounding box center [1369, 442] width 59 height 18
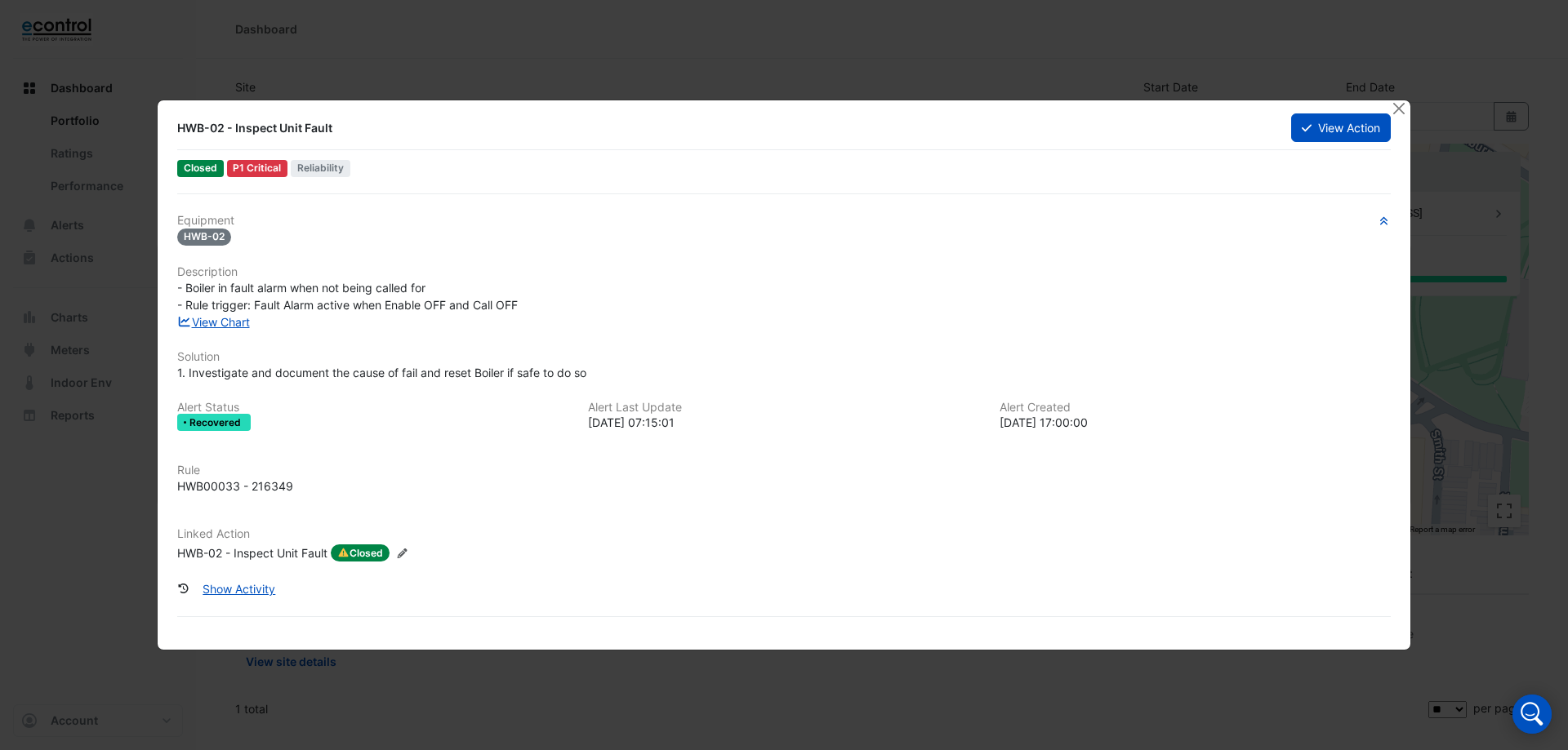
click at [382, 557] on span "Closed" at bounding box center [361, 553] width 59 height 18
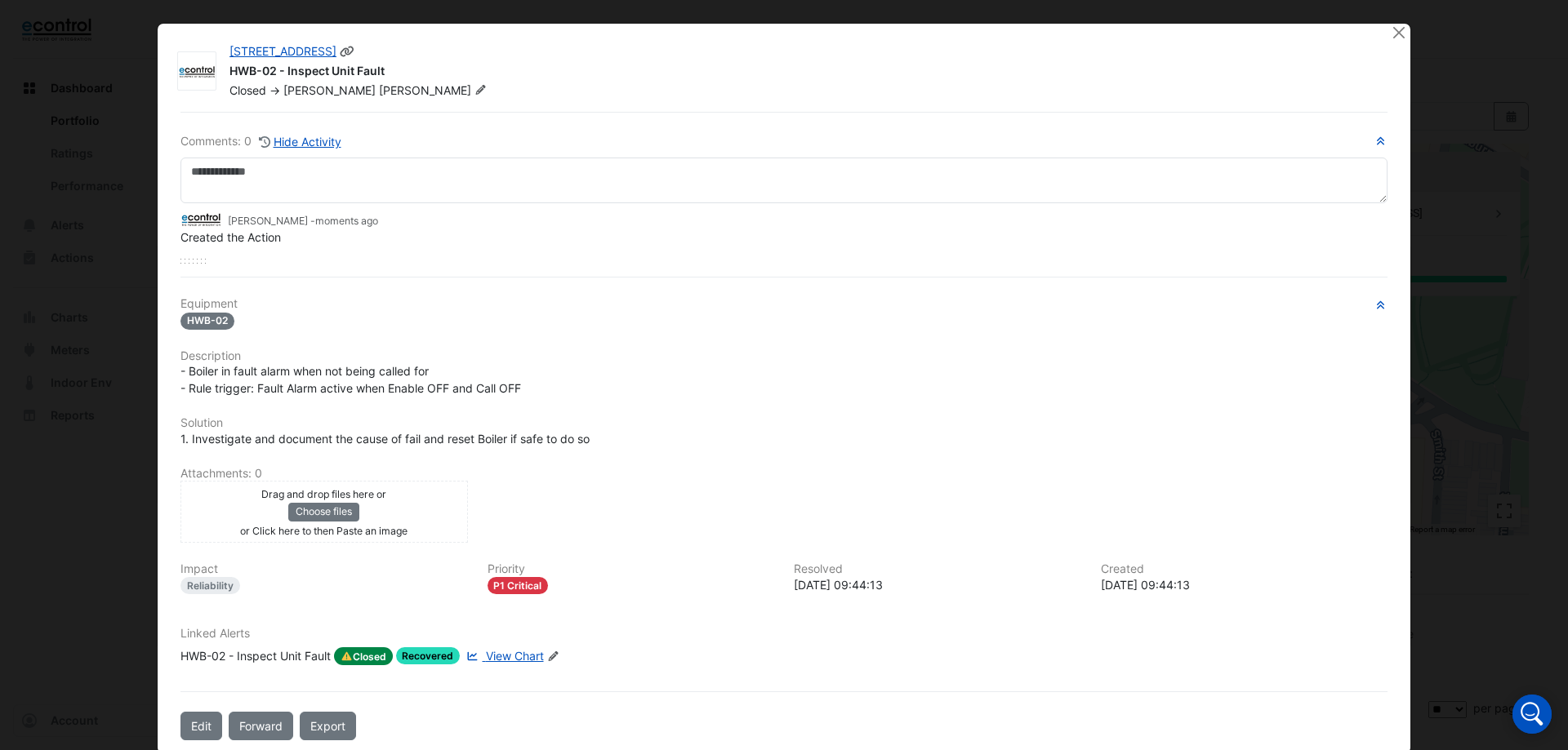
click at [476, 88] on icon at bounding box center [481, 90] width 10 height 10
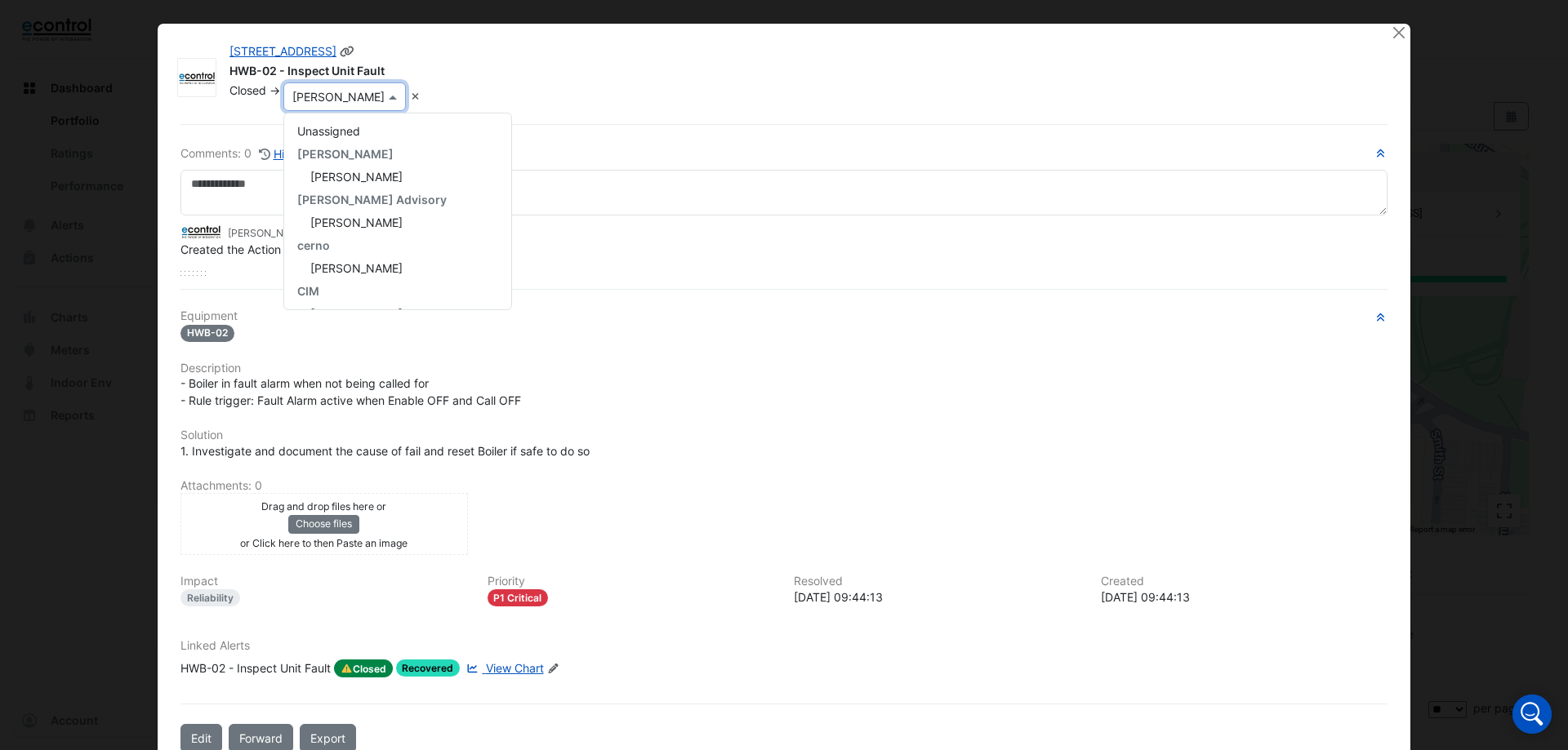
scroll to position [320, 0]
click at [352, 248] on span "Reece Davies" at bounding box center [356, 245] width 92 height 14
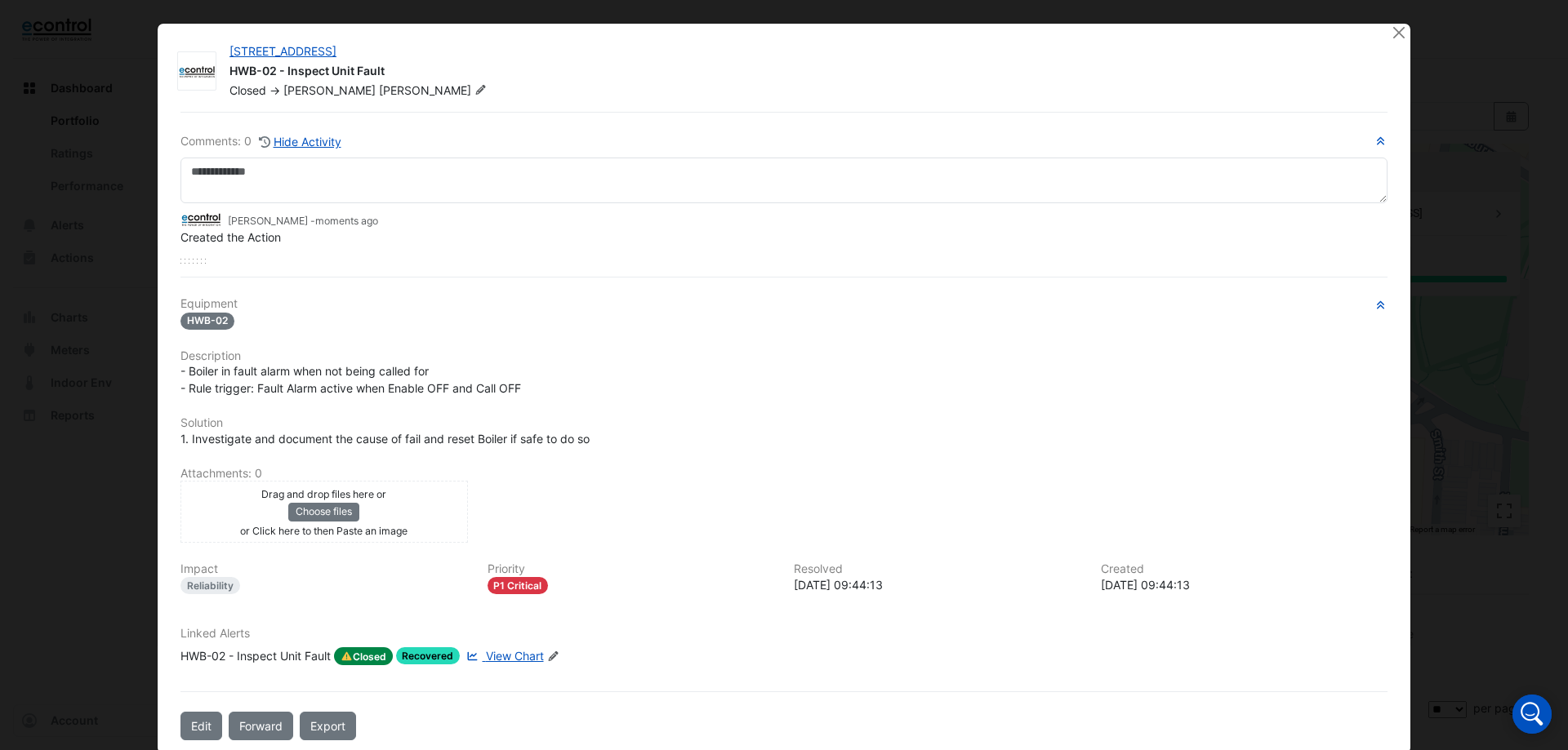
click at [437, 655] on span "Recovered" at bounding box center [428, 655] width 65 height 17
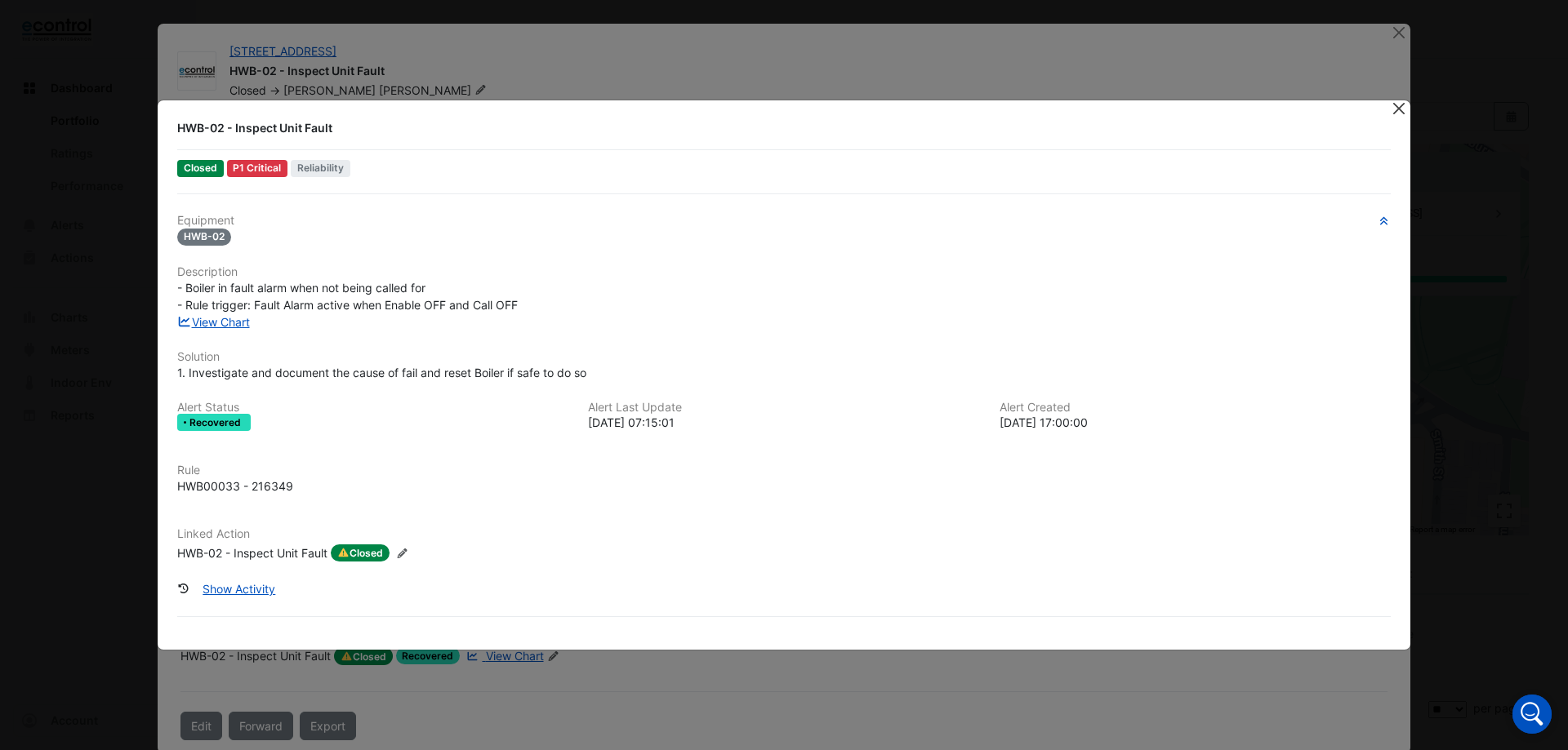
click at [1404, 111] on button "Close" at bounding box center [1399, 109] width 17 height 17
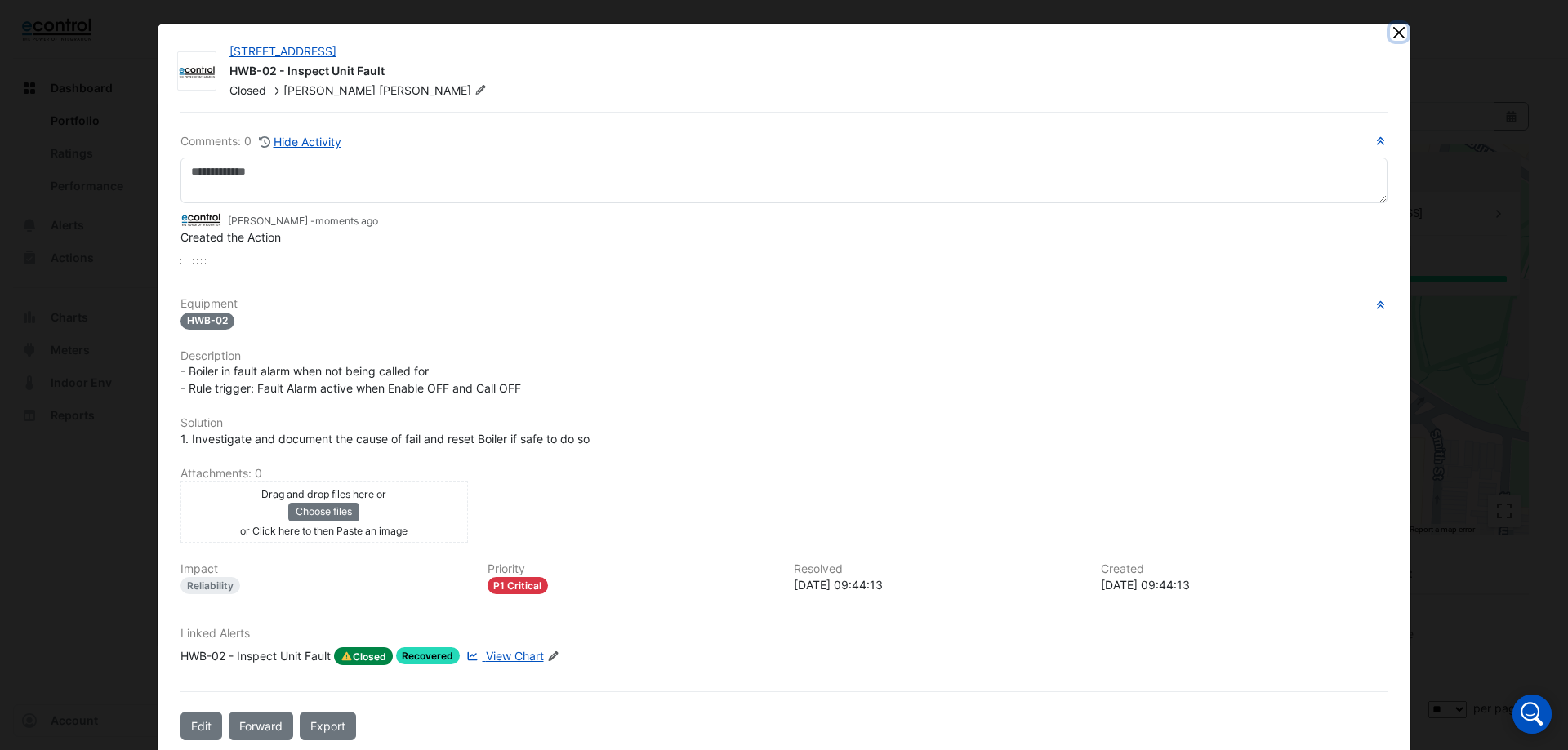
click at [1391, 33] on button "Close" at bounding box center [1399, 32] width 17 height 17
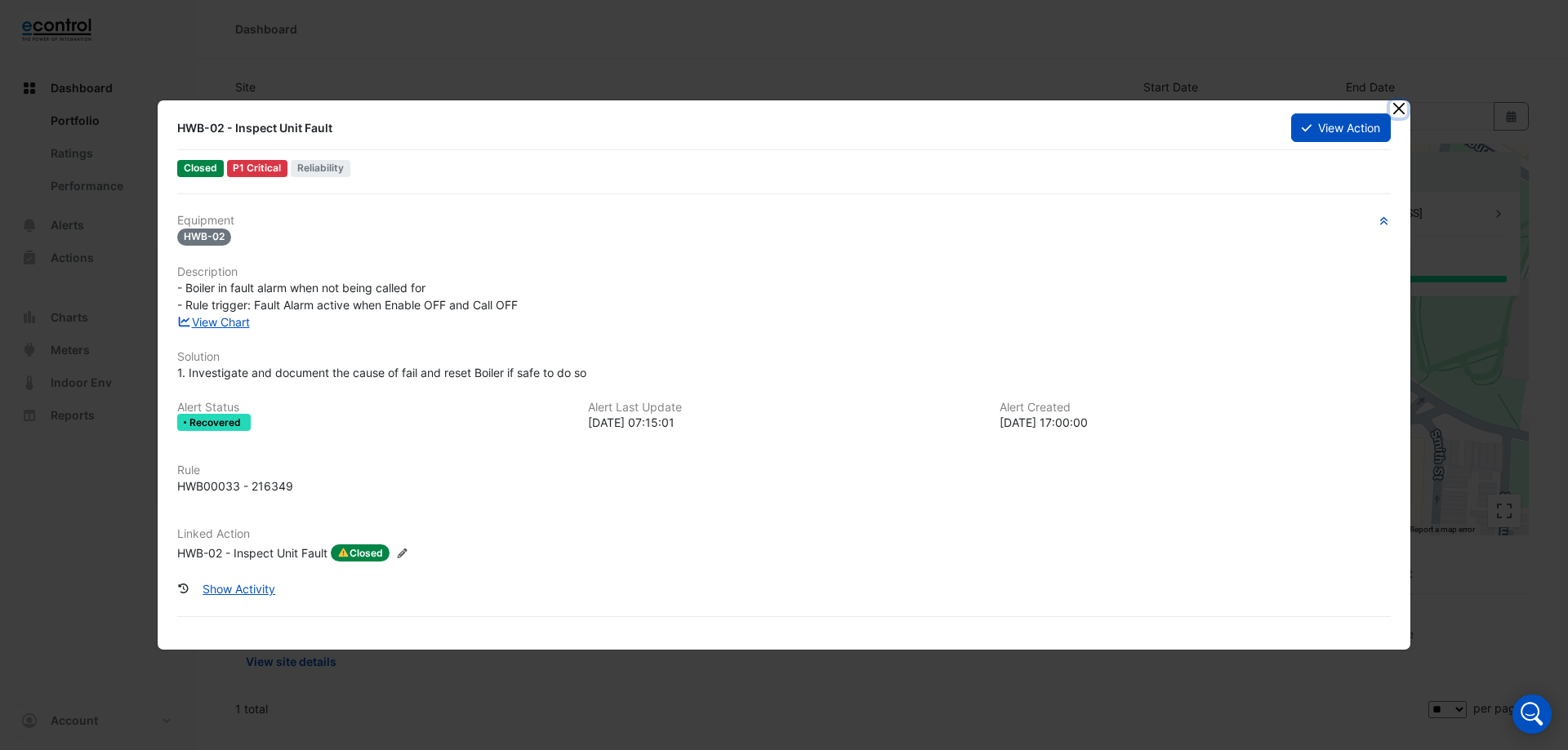
click at [1393, 114] on button "Close" at bounding box center [1399, 109] width 17 height 17
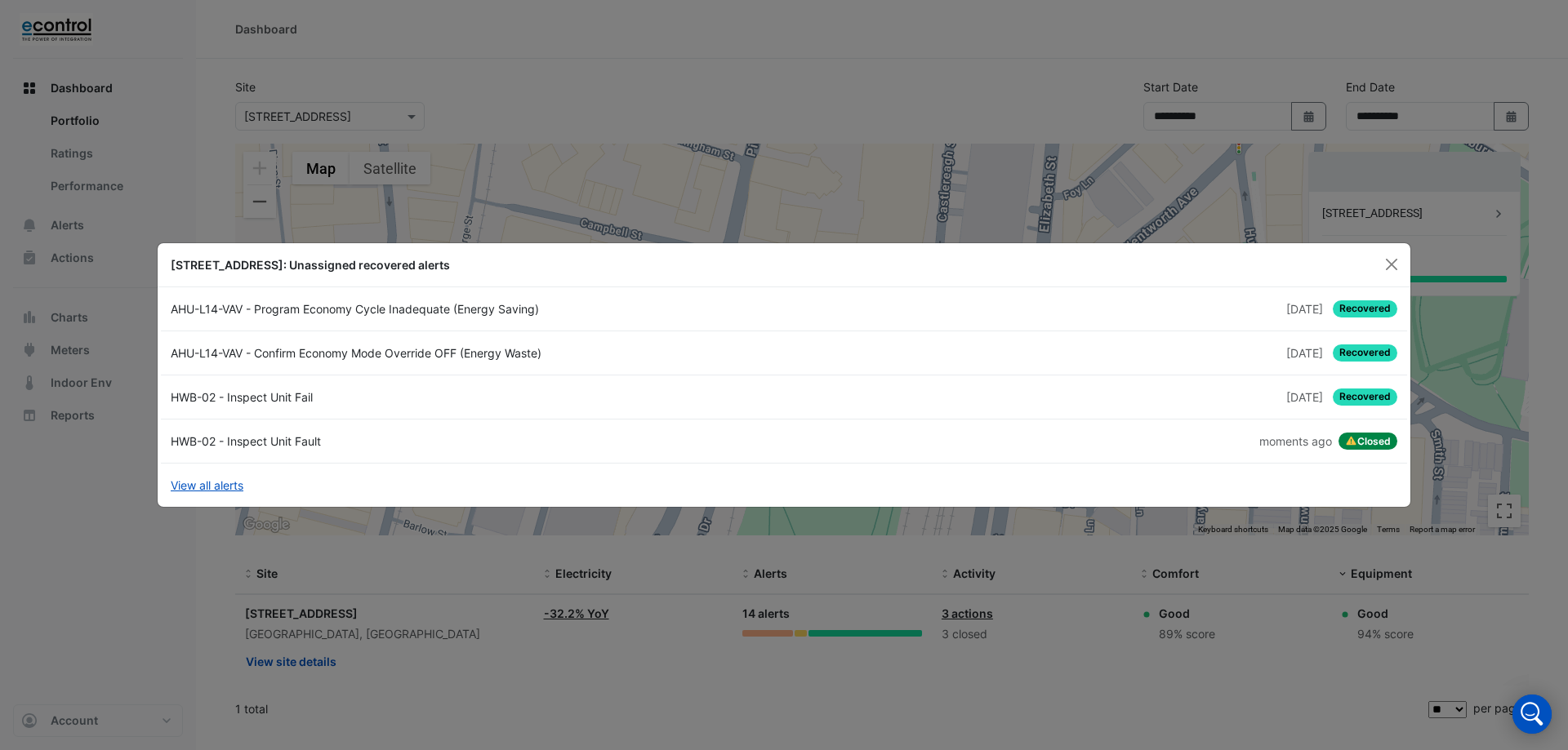
click at [1355, 398] on span "Recovered" at bounding box center [1365, 397] width 65 height 17
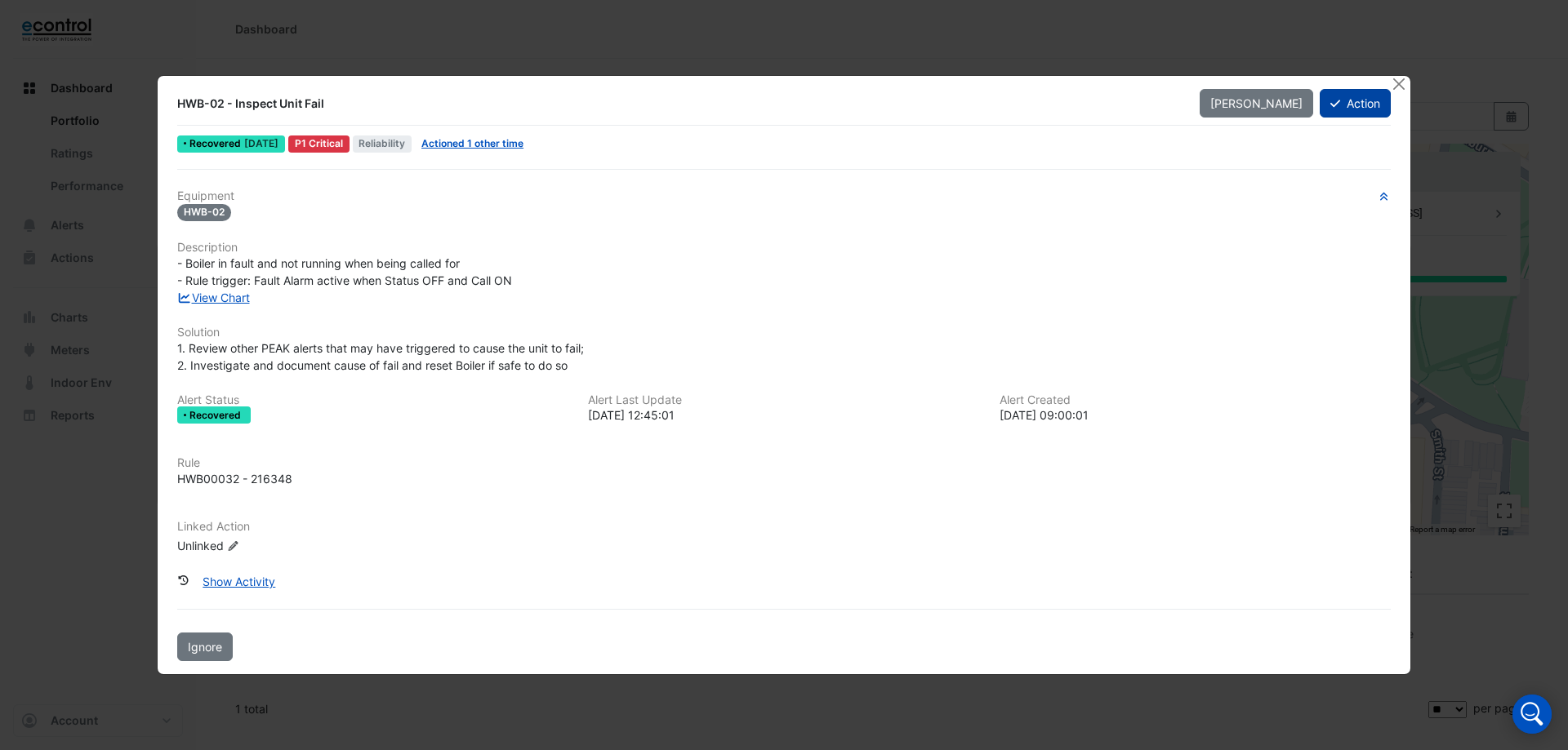
click at [1324, 96] on button "Action" at bounding box center [1355, 103] width 71 height 29
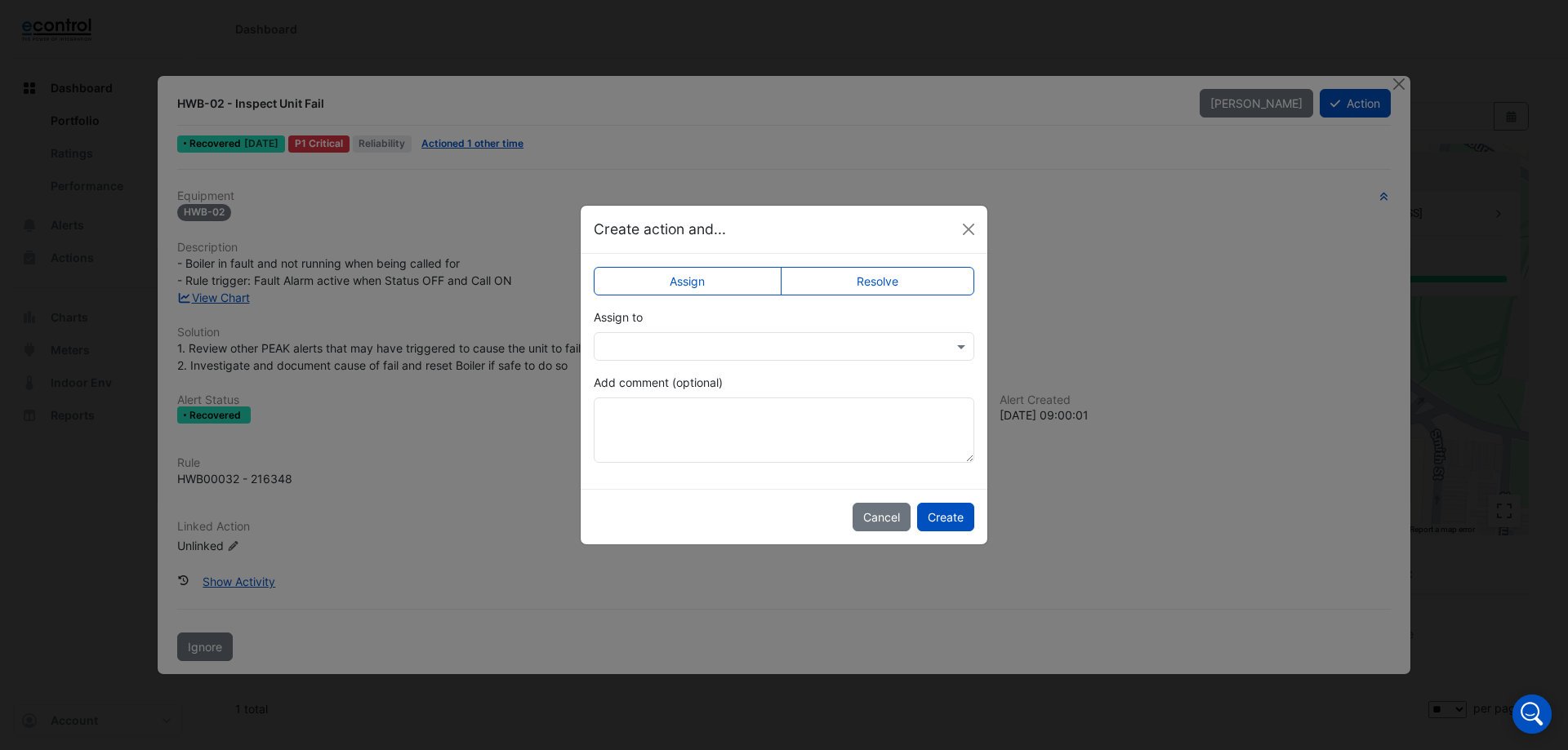
click at [910, 279] on label "Resolve" at bounding box center [878, 281] width 195 height 29
click at [938, 508] on button "Create" at bounding box center [946, 516] width 57 height 29
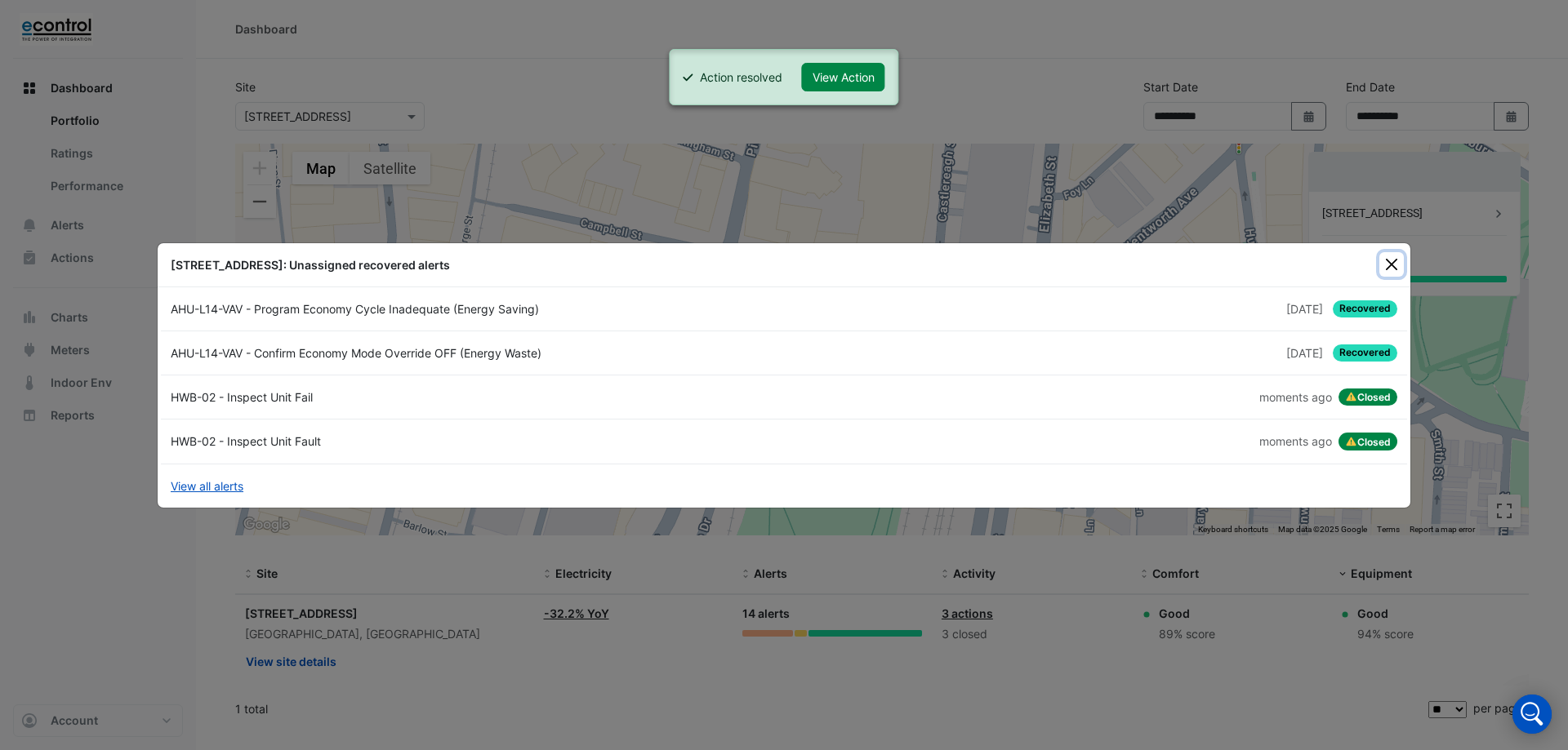
click at [1392, 266] on button "Close" at bounding box center [1392, 265] width 25 height 25
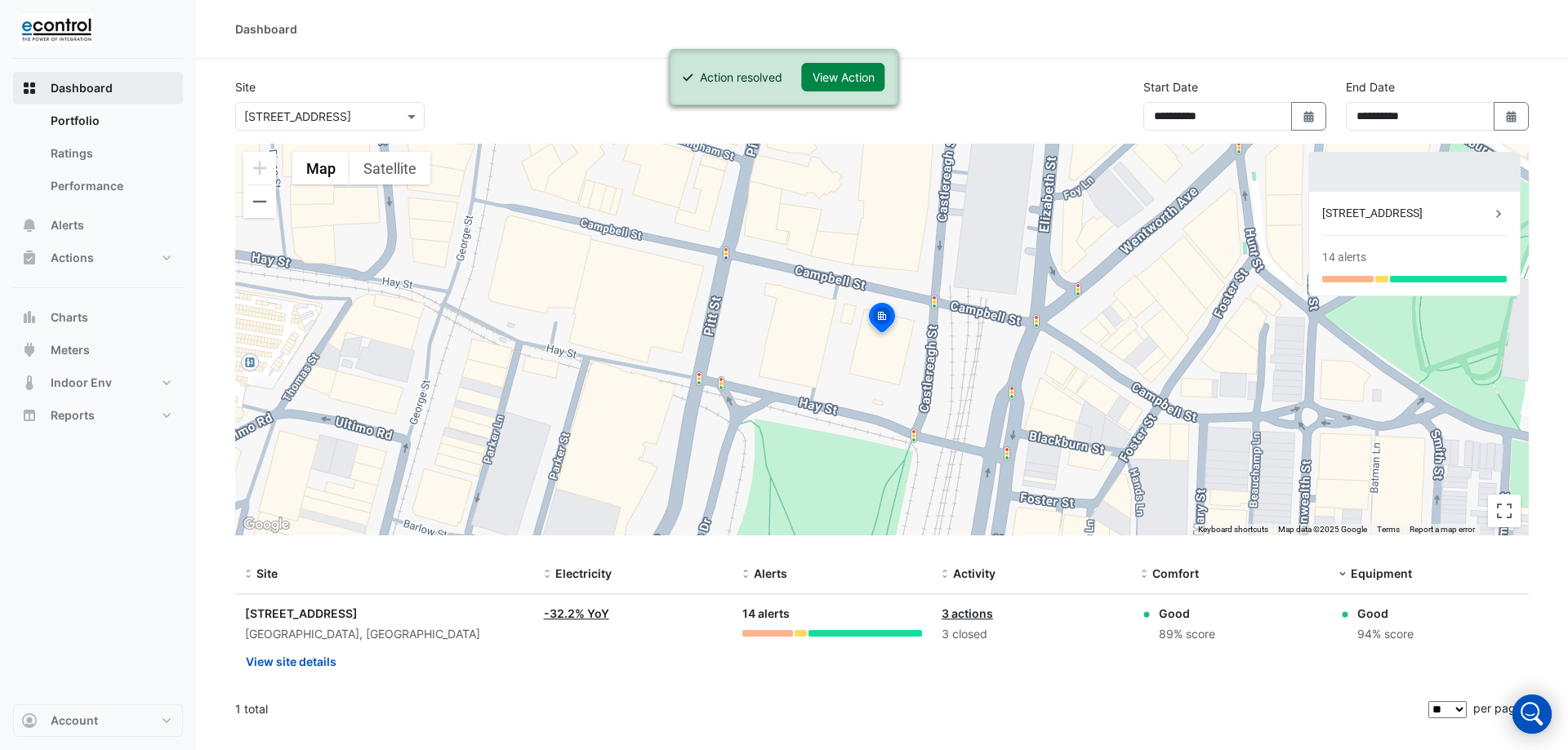
click at [71, 90] on span "Dashboard" at bounding box center [82, 88] width 62 height 16
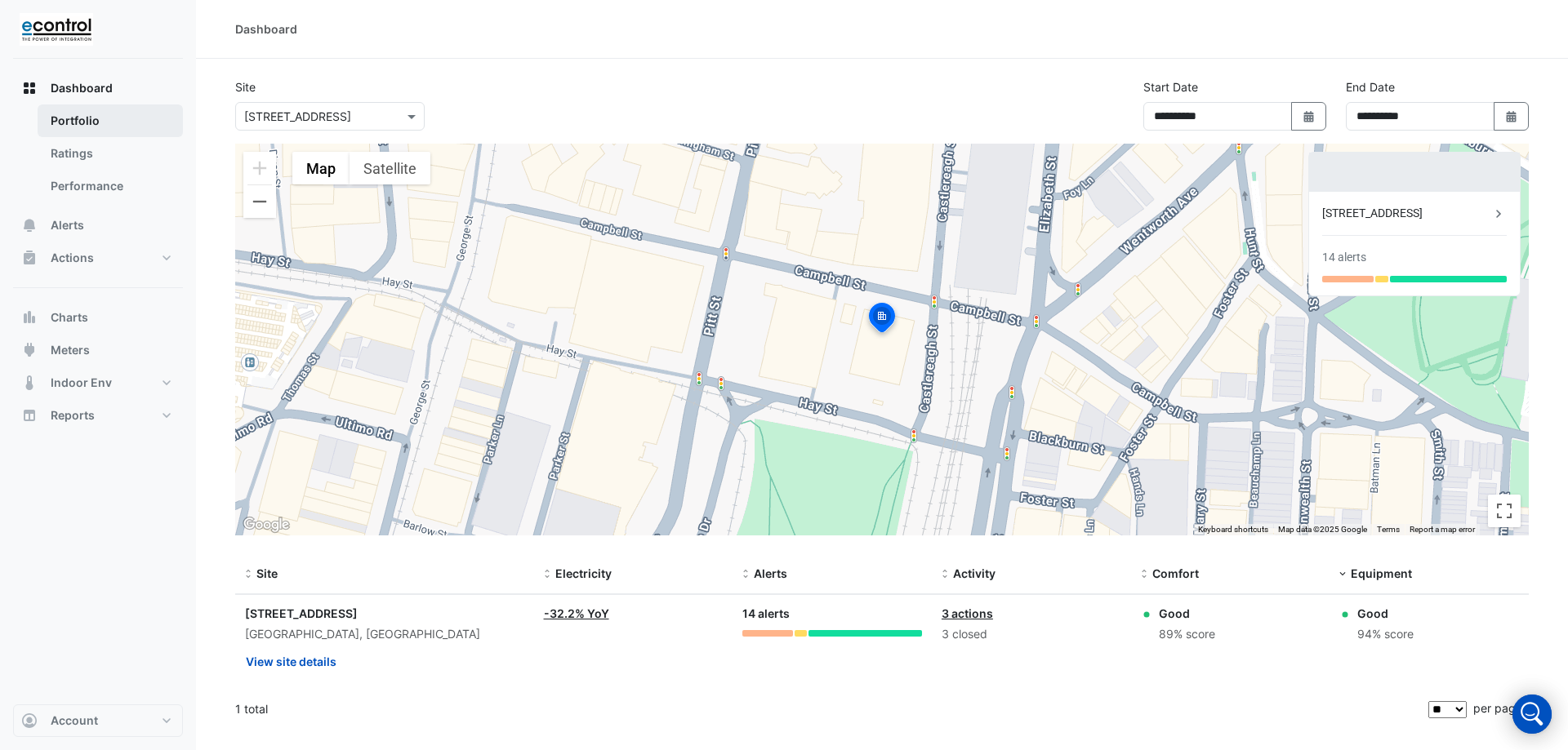
click at [67, 126] on link "Portfolio" at bounding box center [110, 121] width 146 height 33
click at [67, 161] on link "Ratings" at bounding box center [110, 154] width 146 height 33
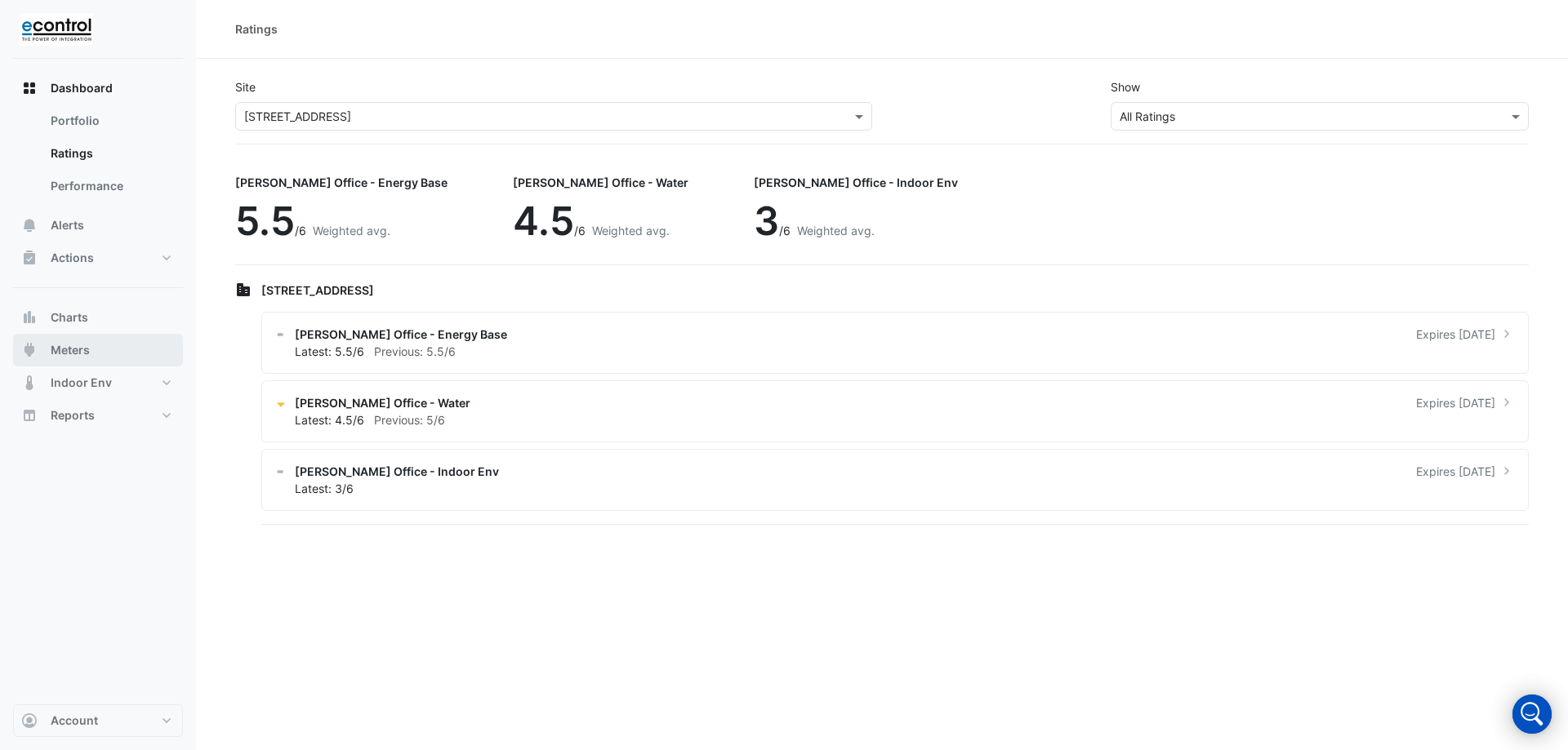
click at [74, 349] on span "Meters" at bounding box center [70, 350] width 39 height 16
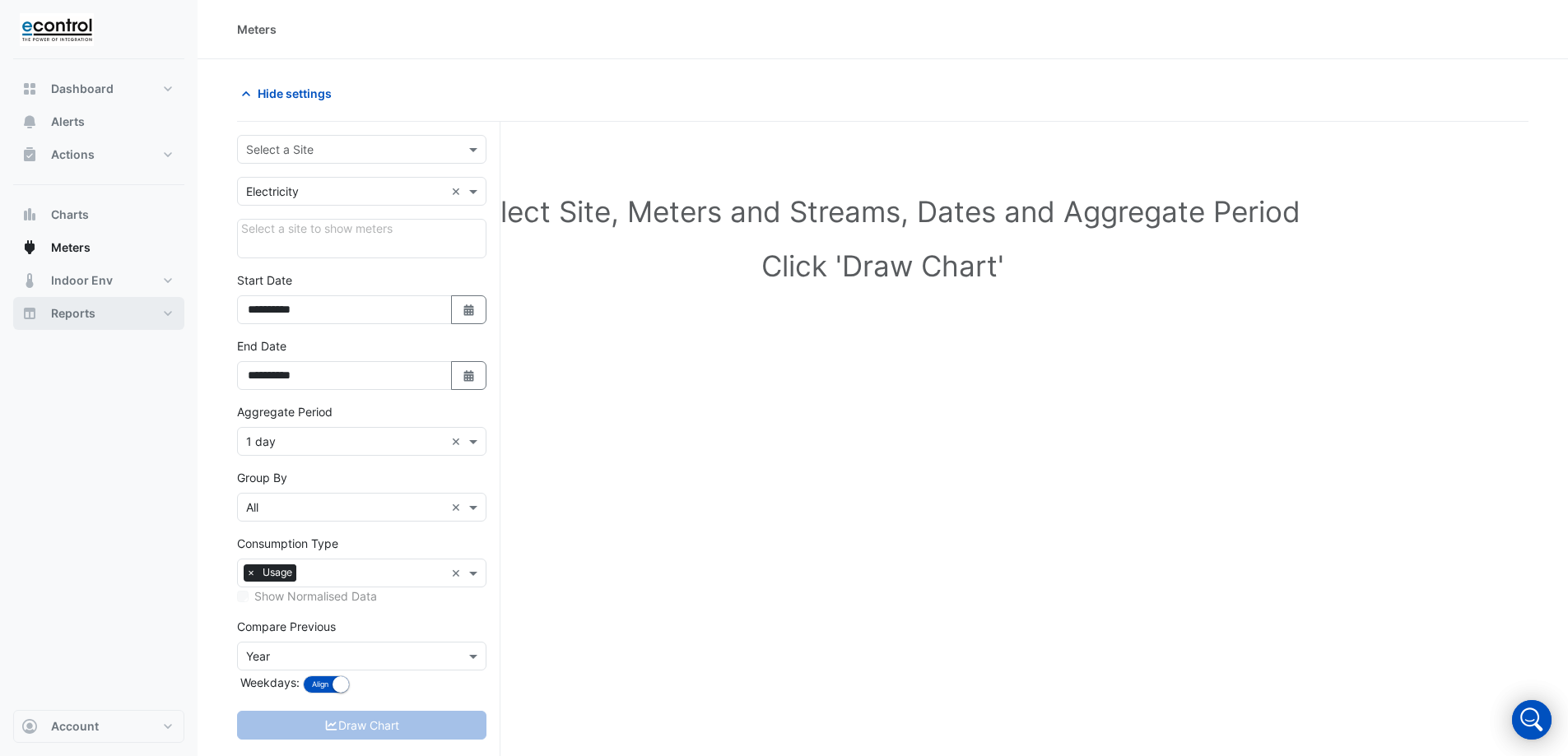
click at [91, 307] on span "Reports" at bounding box center [73, 314] width 44 height 16
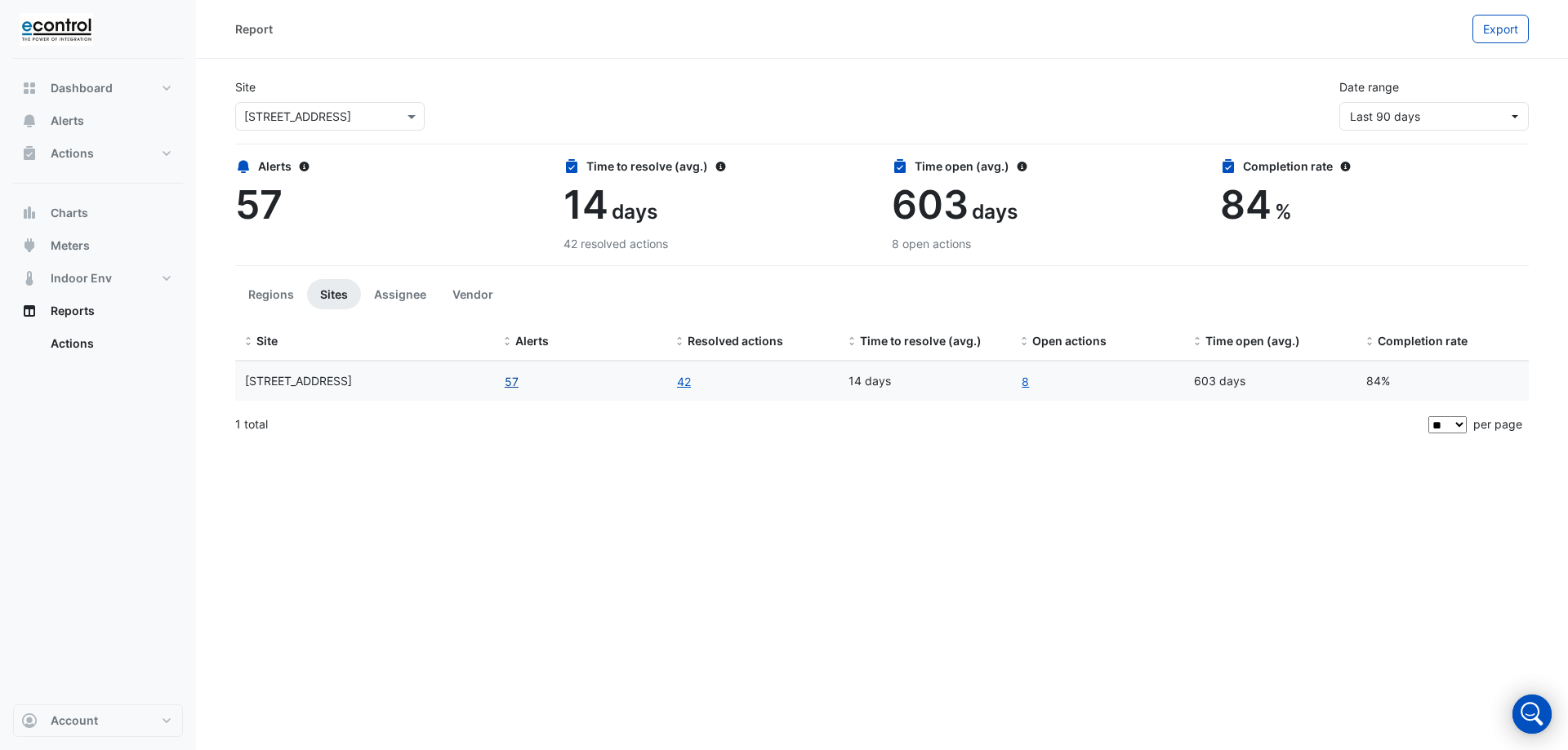
click at [512, 382] on button "57" at bounding box center [511, 382] width 16 height 19
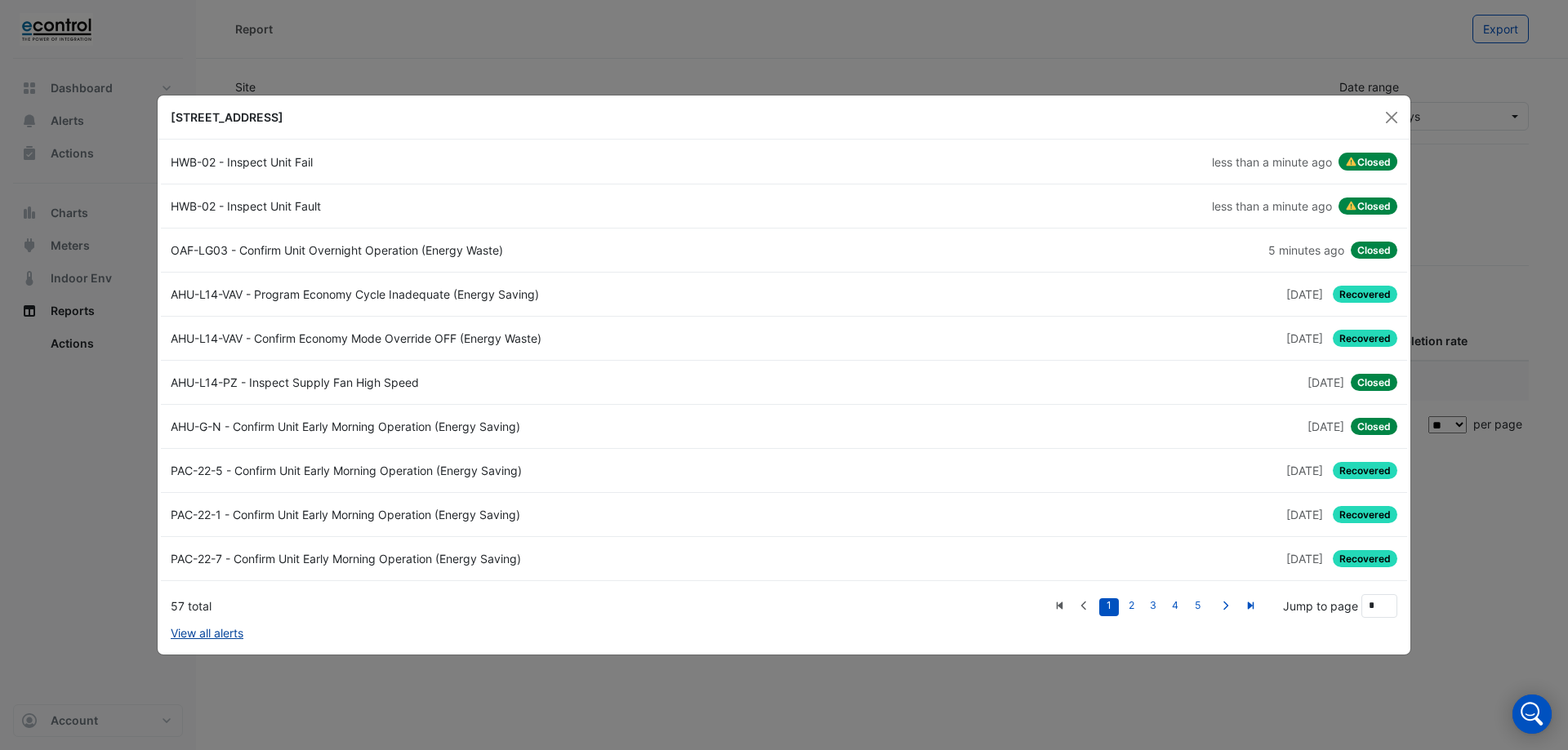
click at [214, 627] on link "View all alerts" at bounding box center [207, 632] width 73 height 17
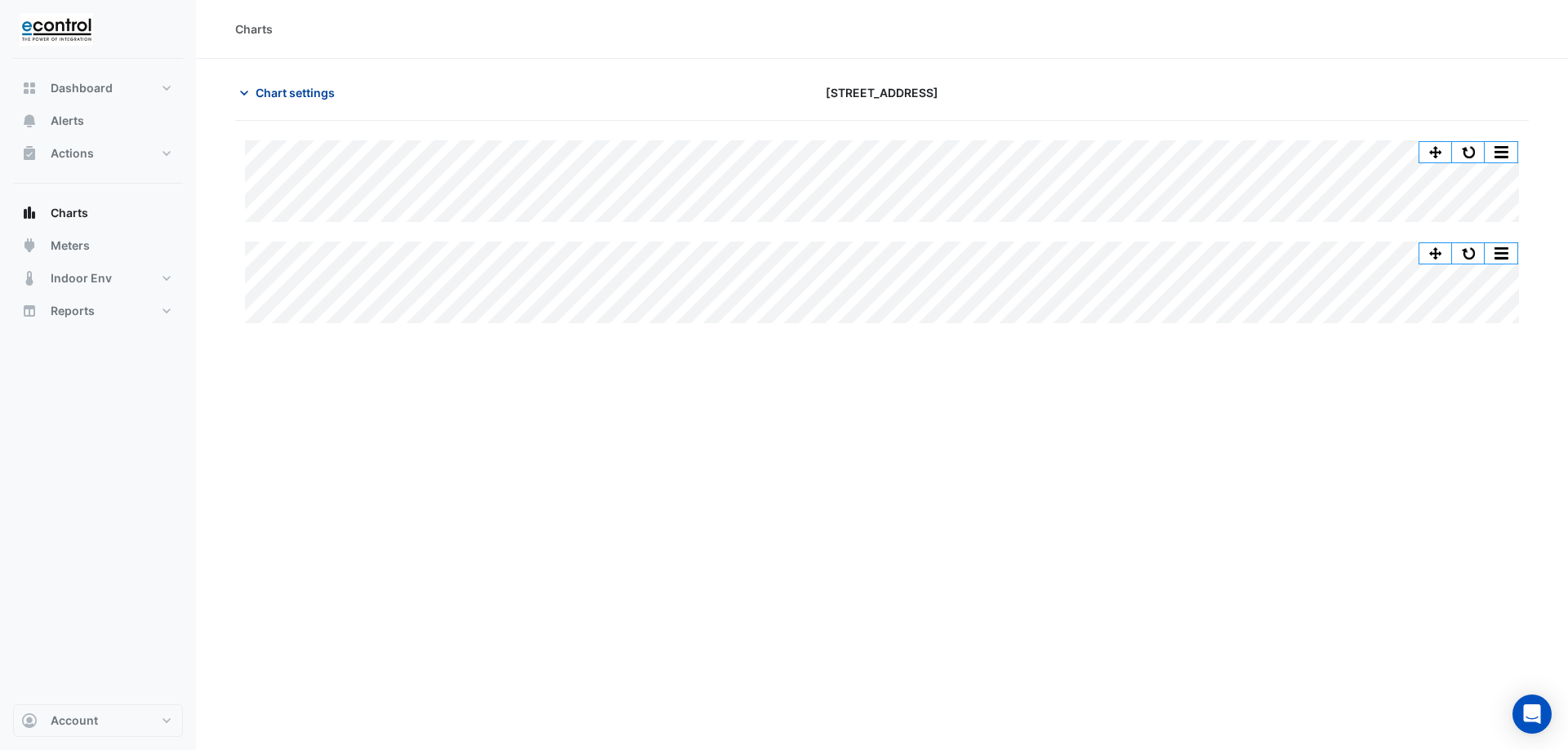
click at [282, 87] on span "Chart settings" at bounding box center [295, 92] width 79 height 17
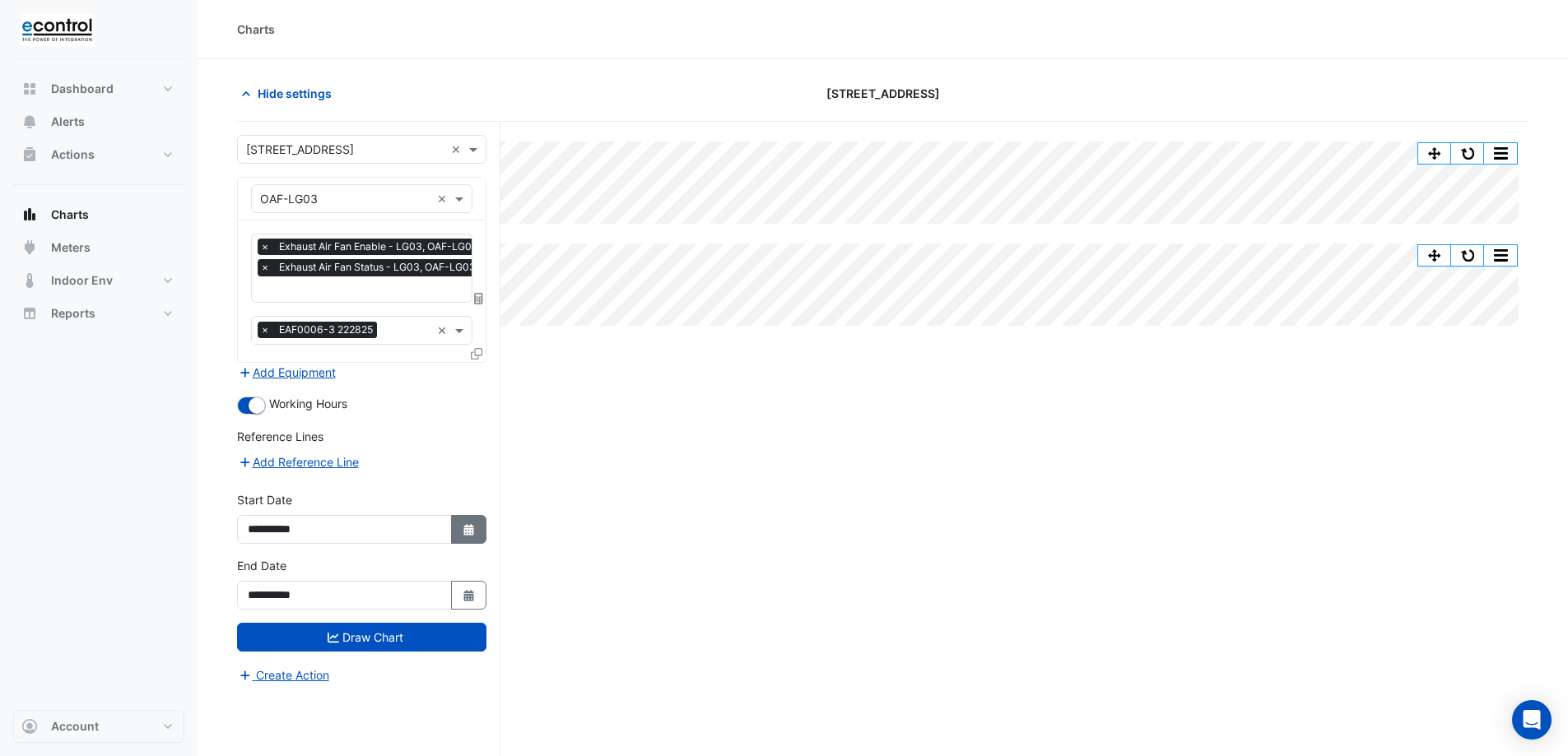
click at [468, 534] on fa-icon "Select Date" at bounding box center [470, 529] width 15 height 14
select select "*"
select select "****"
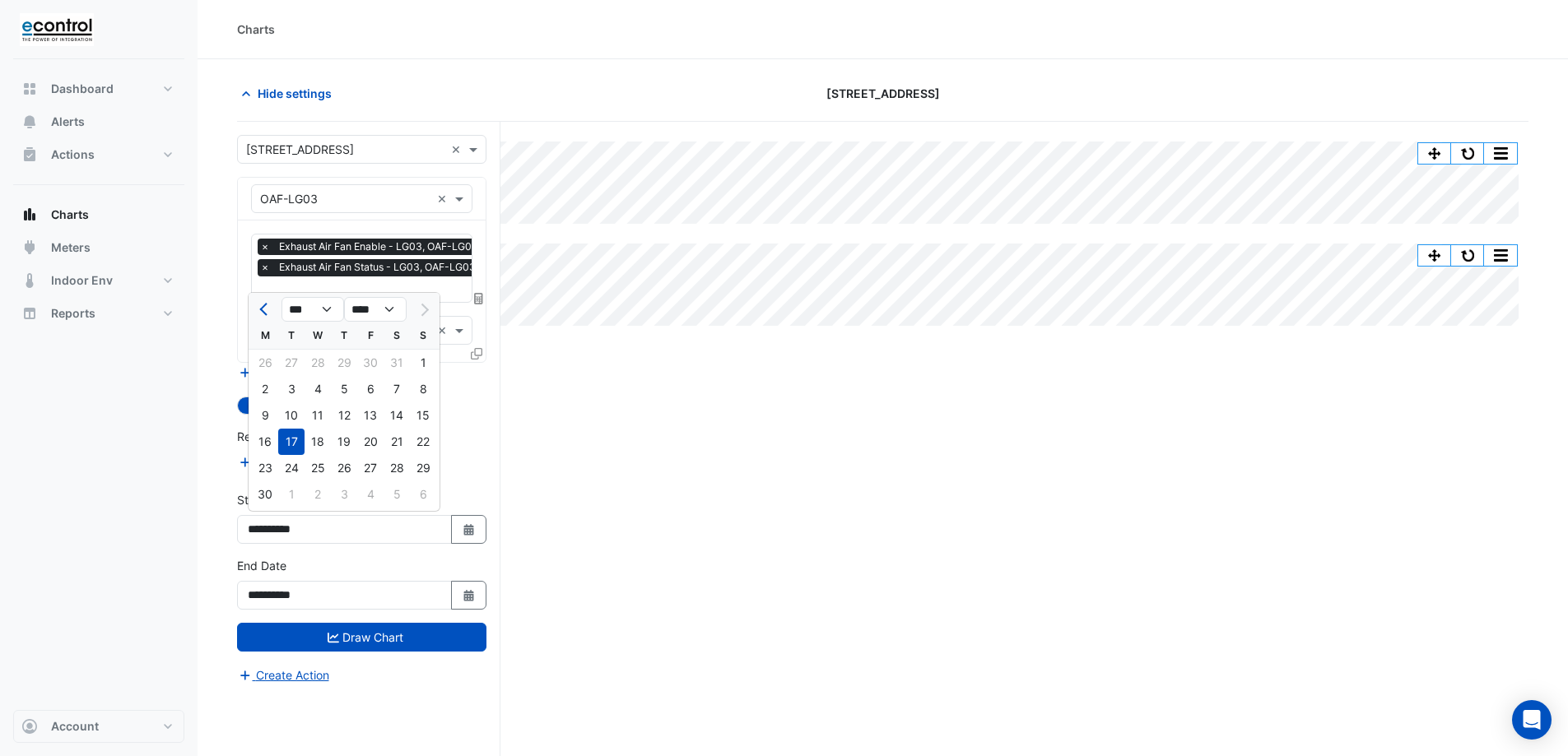
click at [293, 492] on div "30 1 2 3 4 5 6" at bounding box center [344, 496] width 191 height 30
click at [272, 492] on div "30" at bounding box center [265, 494] width 26 height 26
type input "**********"
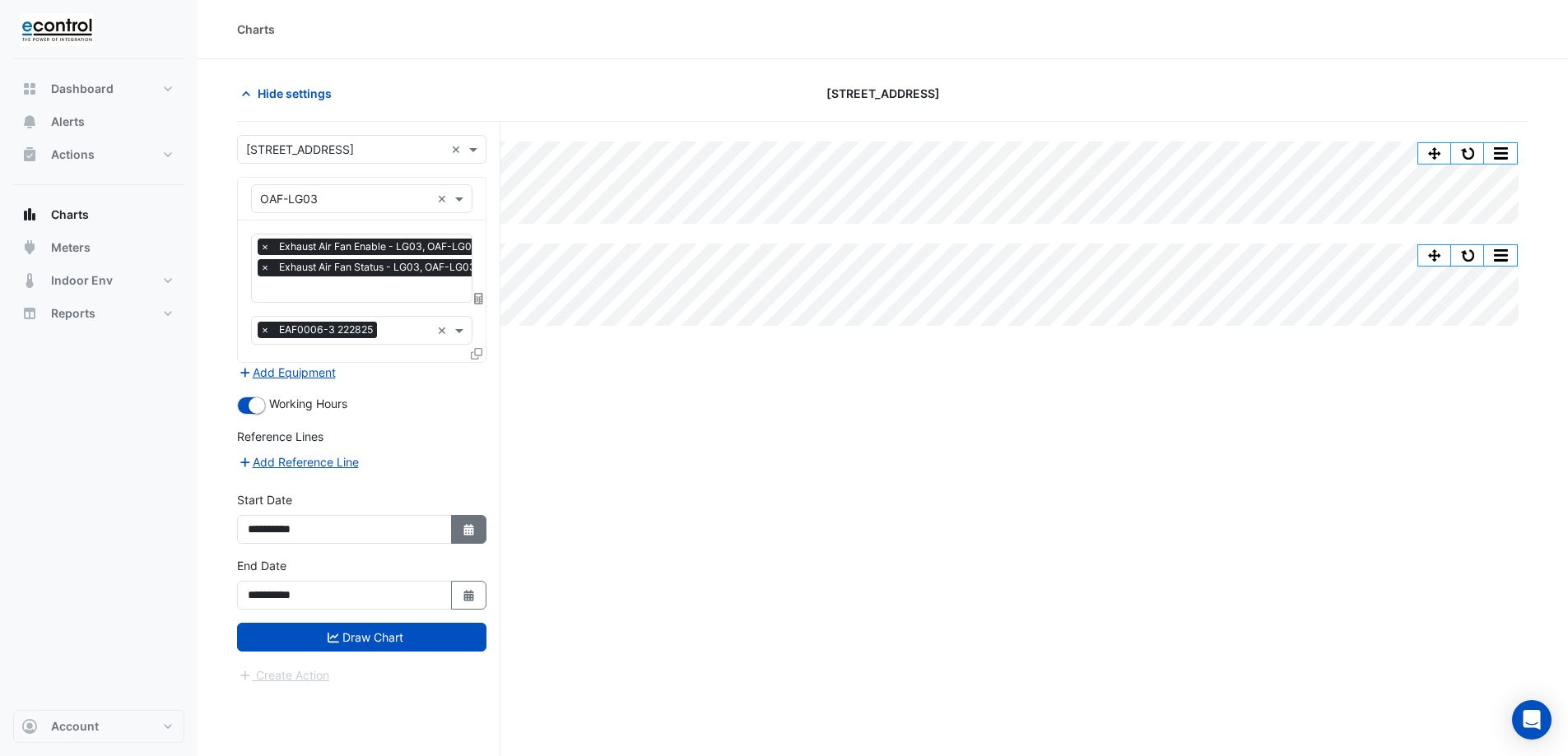
click at [467, 525] on icon "button" at bounding box center [469, 530] width 10 height 12
select select "*"
select select "****"
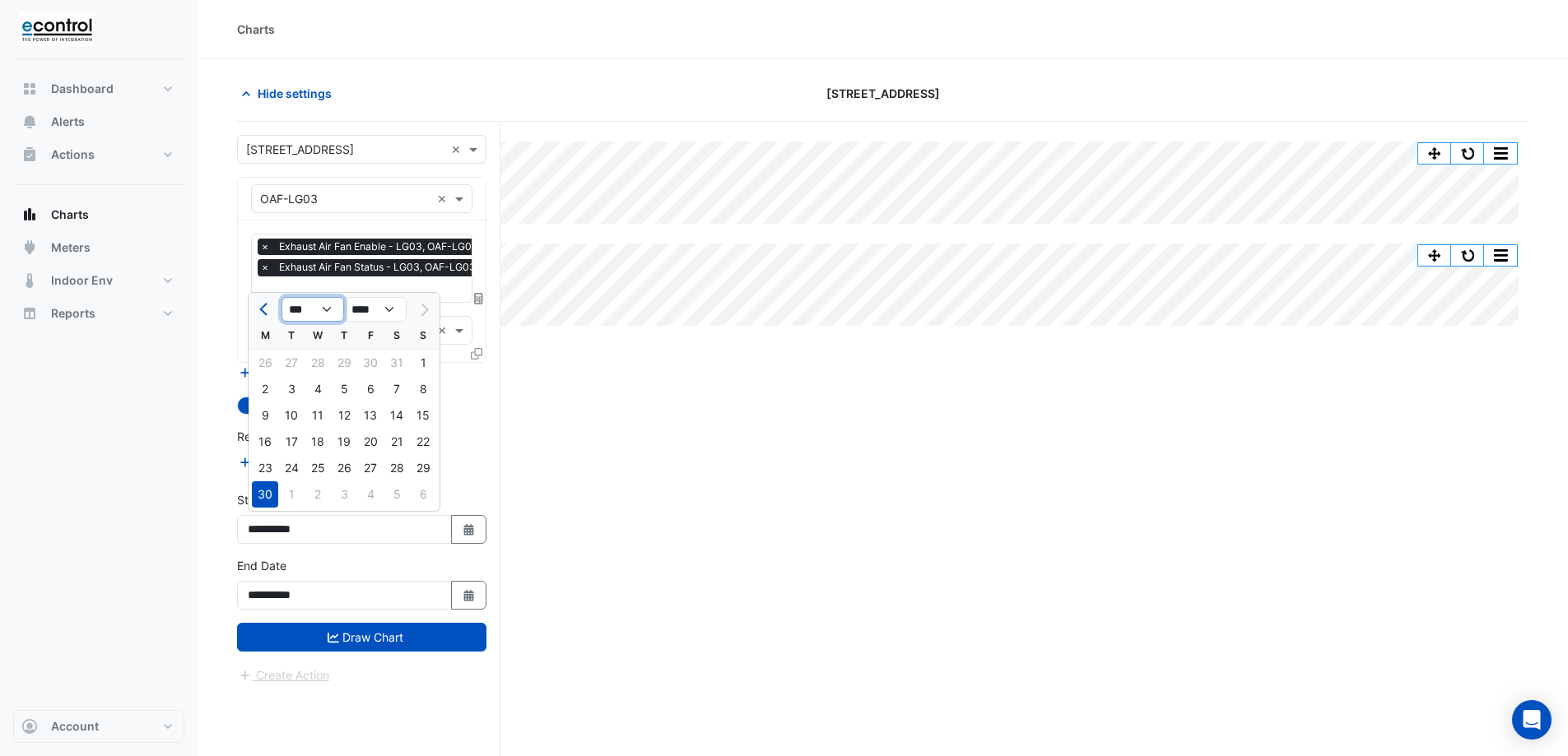
click at [330, 309] on select "*** *** *** *** *** ***" at bounding box center [313, 310] width 63 height 25
click at [528, 444] on div "Split All Split None Print Save as JPEG Save as PNG Pivot Data Table Export CSV…" at bounding box center [883, 470] width 1292 height 697
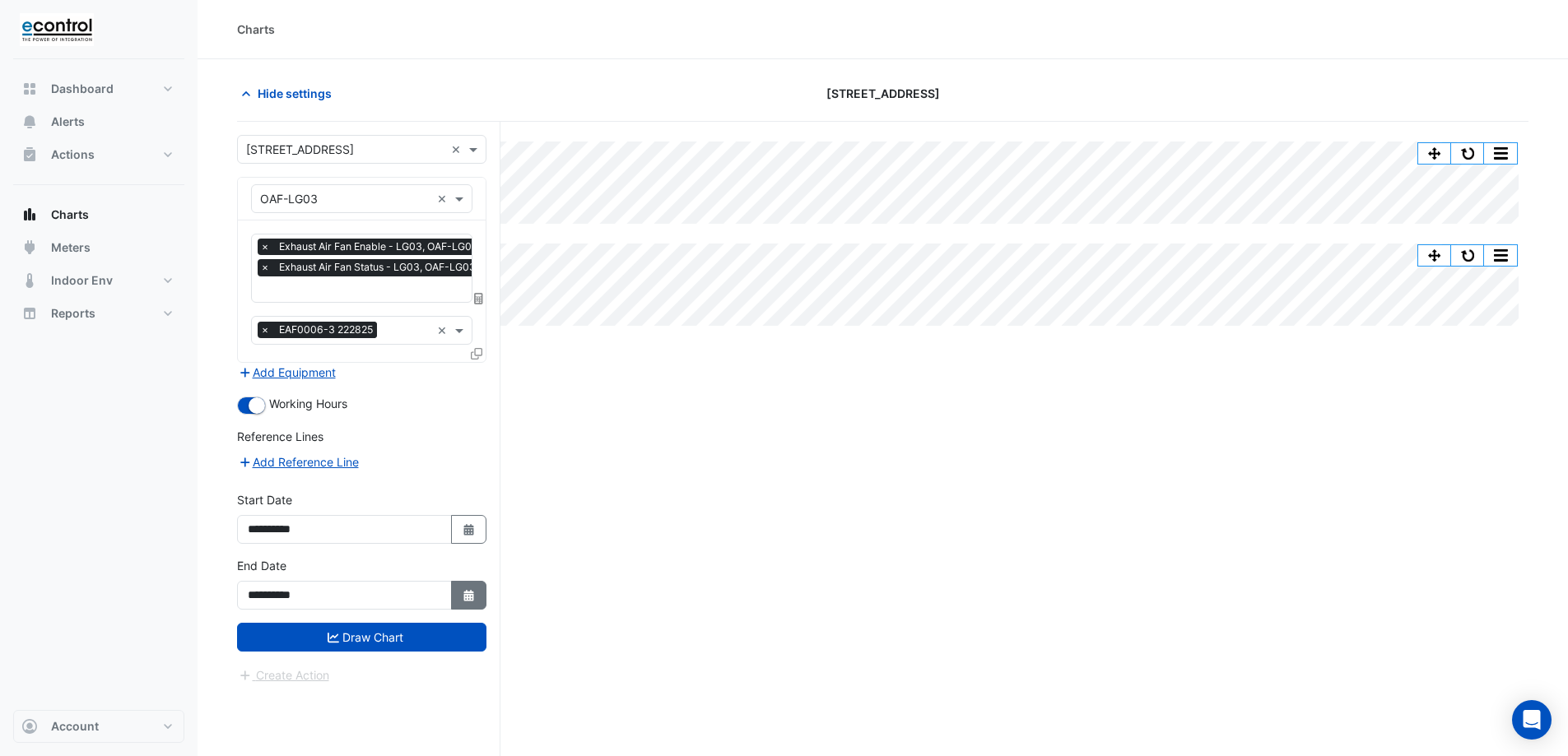
click at [456, 596] on button "Select Date" at bounding box center [470, 595] width 36 height 29
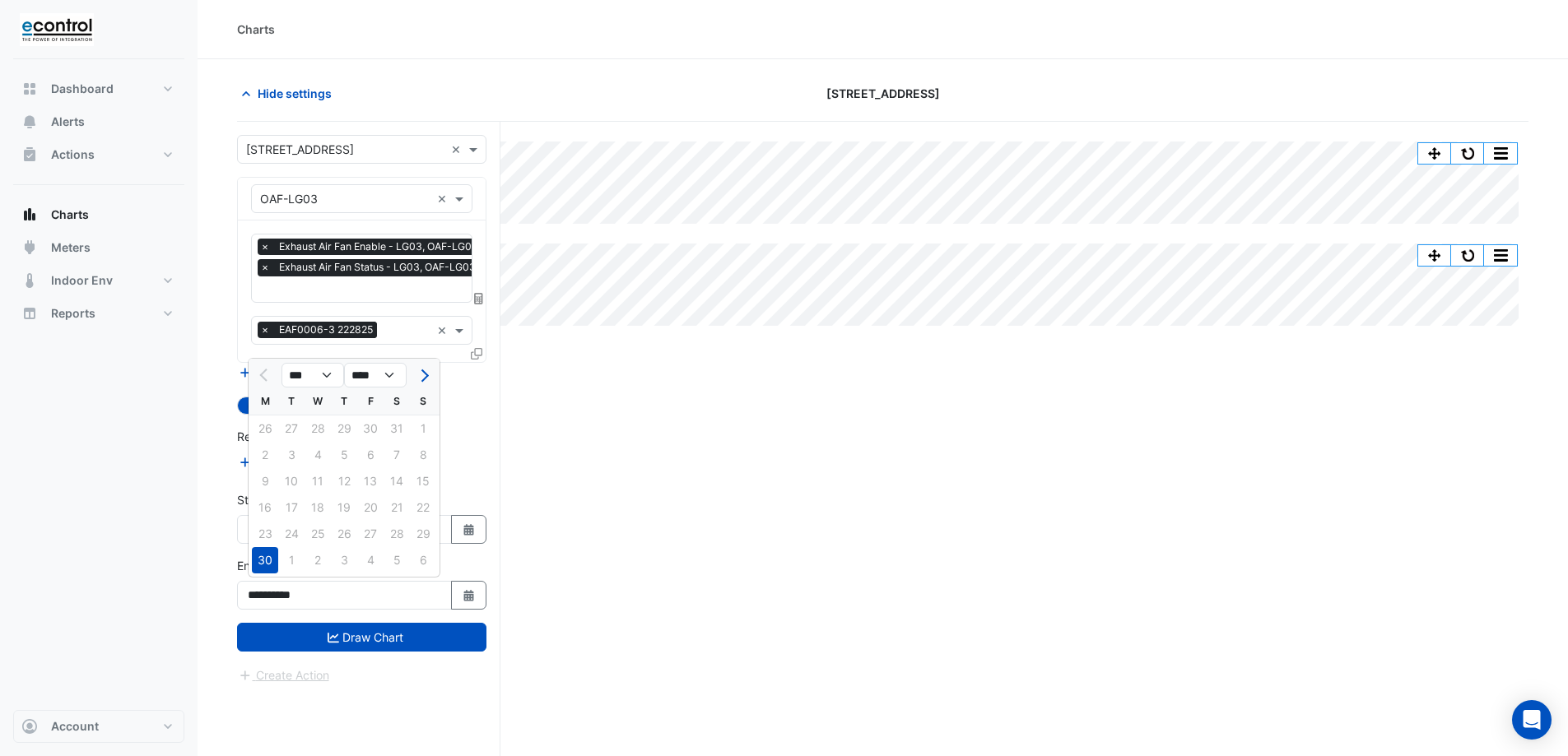
click at [261, 553] on div "30" at bounding box center [265, 560] width 26 height 26
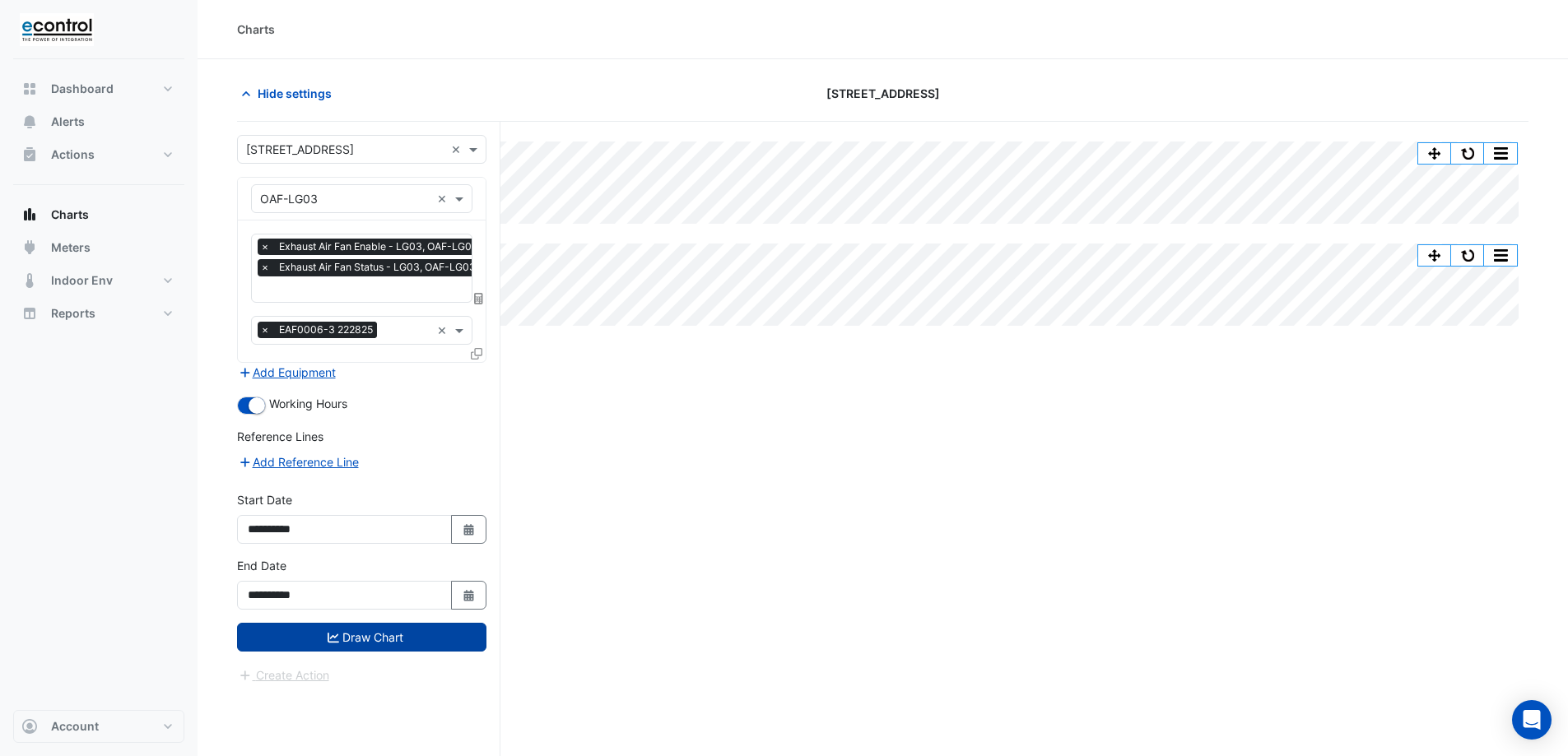
click at [374, 632] on button "Draw Chart" at bounding box center [362, 637] width 250 height 29
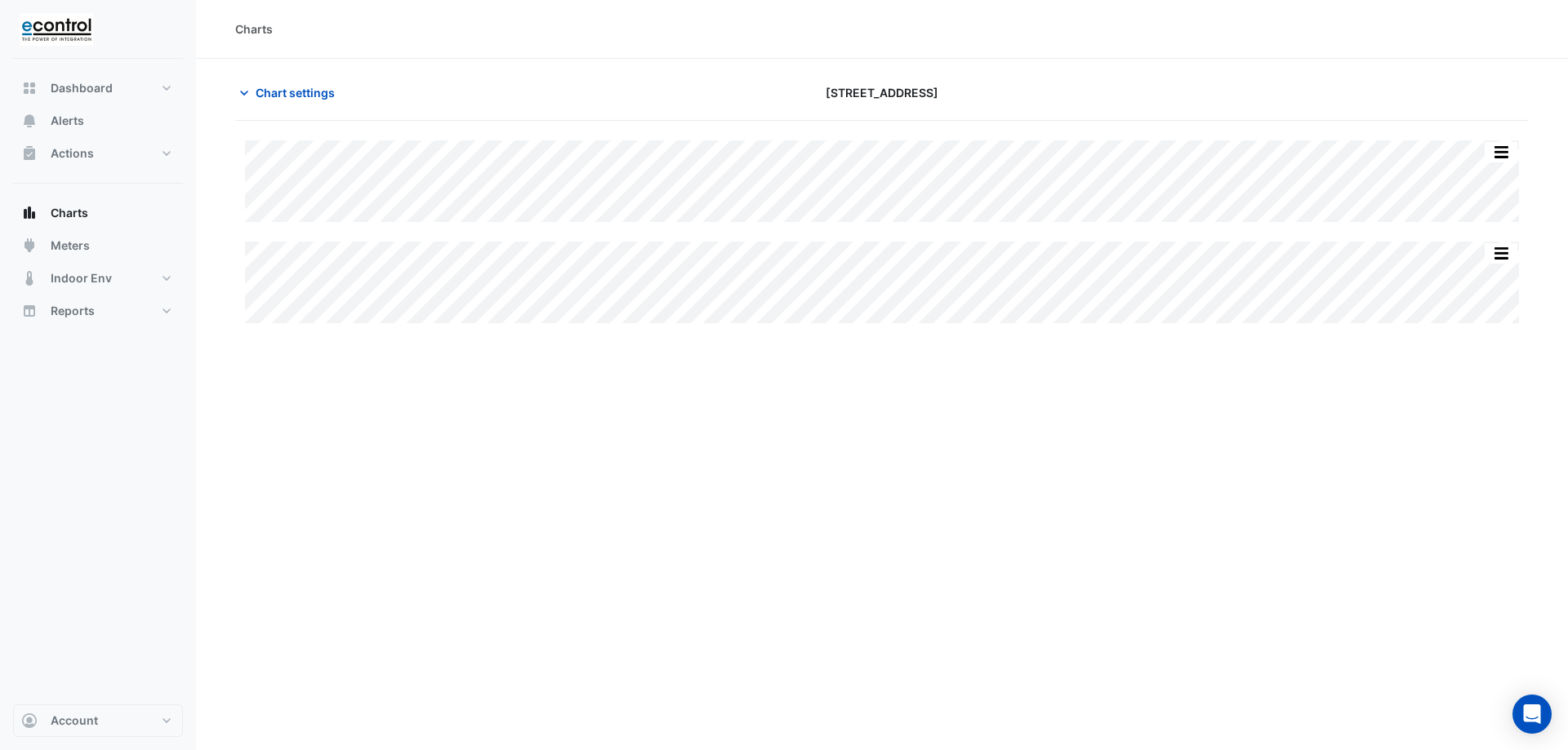
click at [92, 65] on div "Dashboard Portfolio Ratings Performance Alerts Actions Site Manager Charts" at bounding box center [98, 382] width 170 height 645
click at [298, 83] on button "Chart settings" at bounding box center [290, 92] width 110 height 29
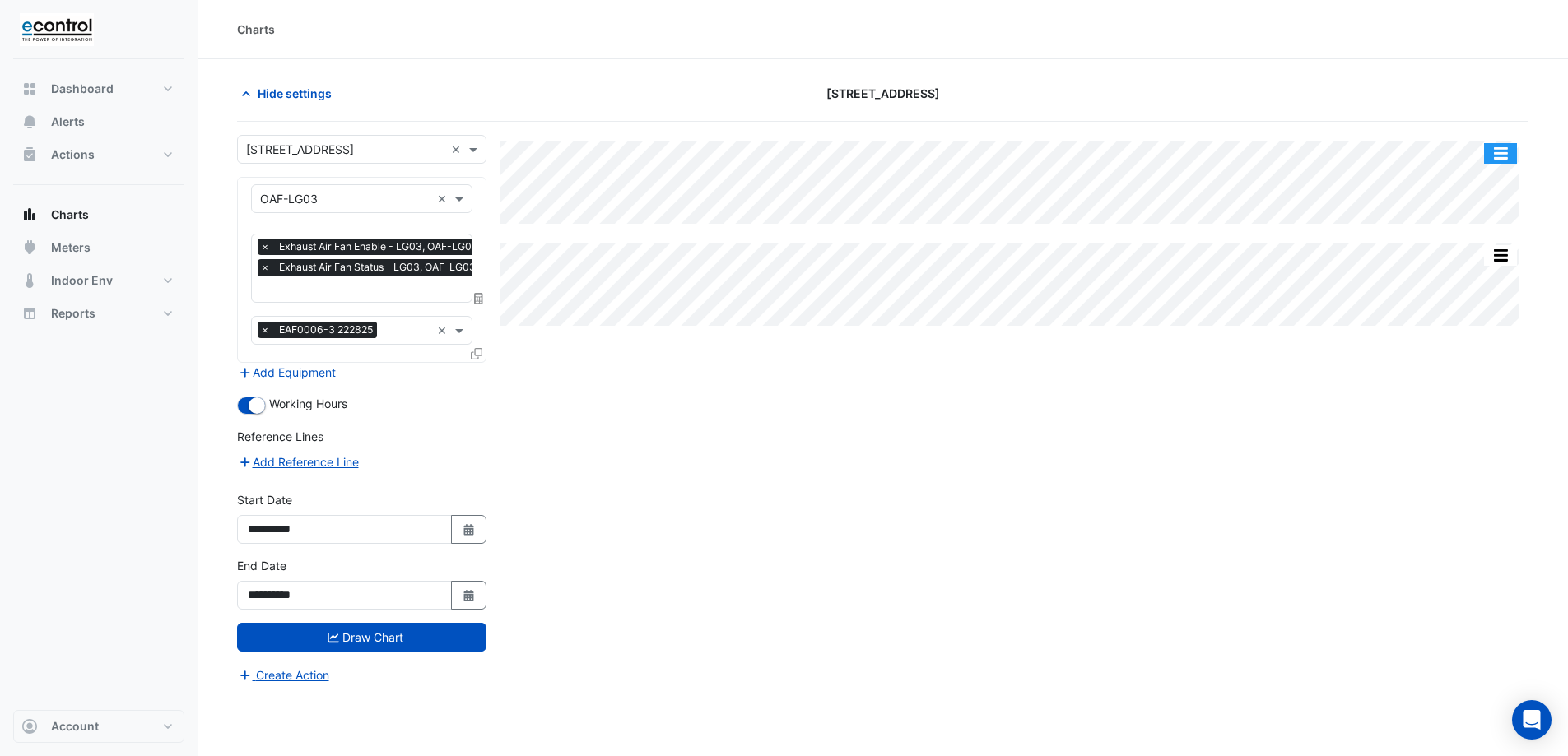
click at [1487, 147] on button "button" at bounding box center [1500, 153] width 33 height 21
drag, startPoint x: 1203, startPoint y: 437, endPoint x: 1195, endPoint y: 436, distance: 8.1
click at [1202, 438] on div "Split All Split None Print Save as JPEG Save as PNG Pivot Data Table Export CSV…" at bounding box center [883, 470] width 1292 height 697
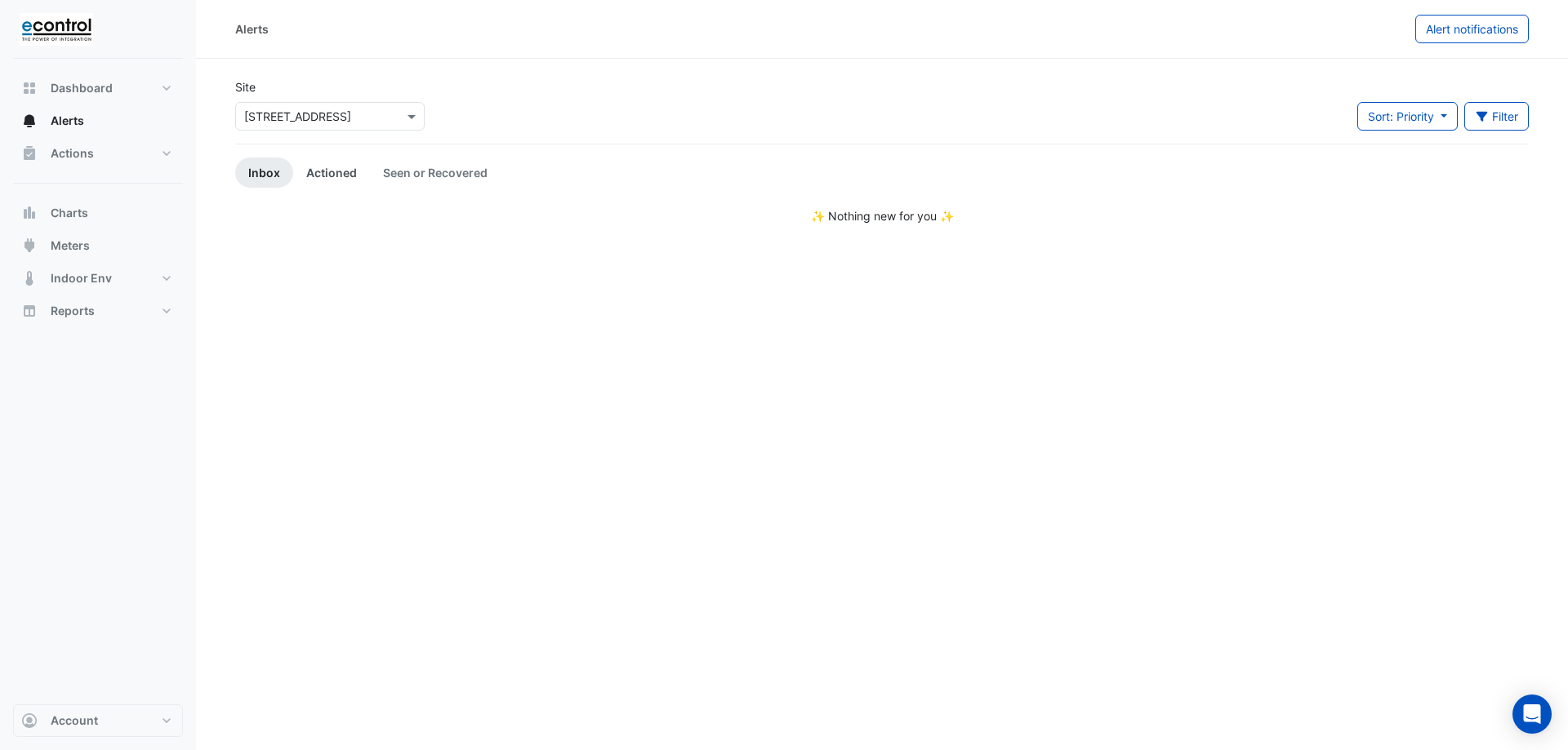
click at [325, 172] on link "Actioned" at bounding box center [332, 172] width 77 height 30
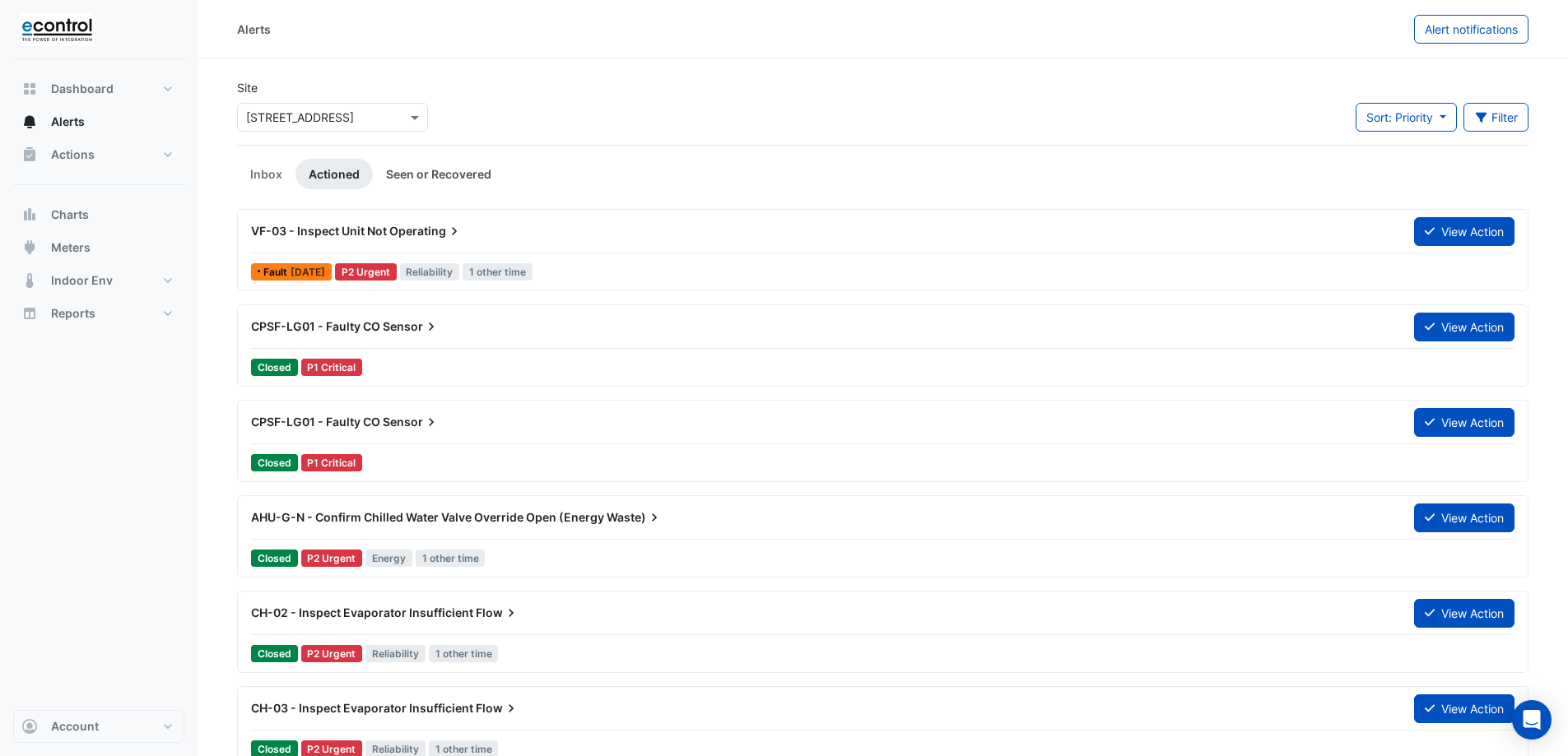
click at [479, 180] on link "Seen or Recovered" at bounding box center [439, 174] width 132 height 30
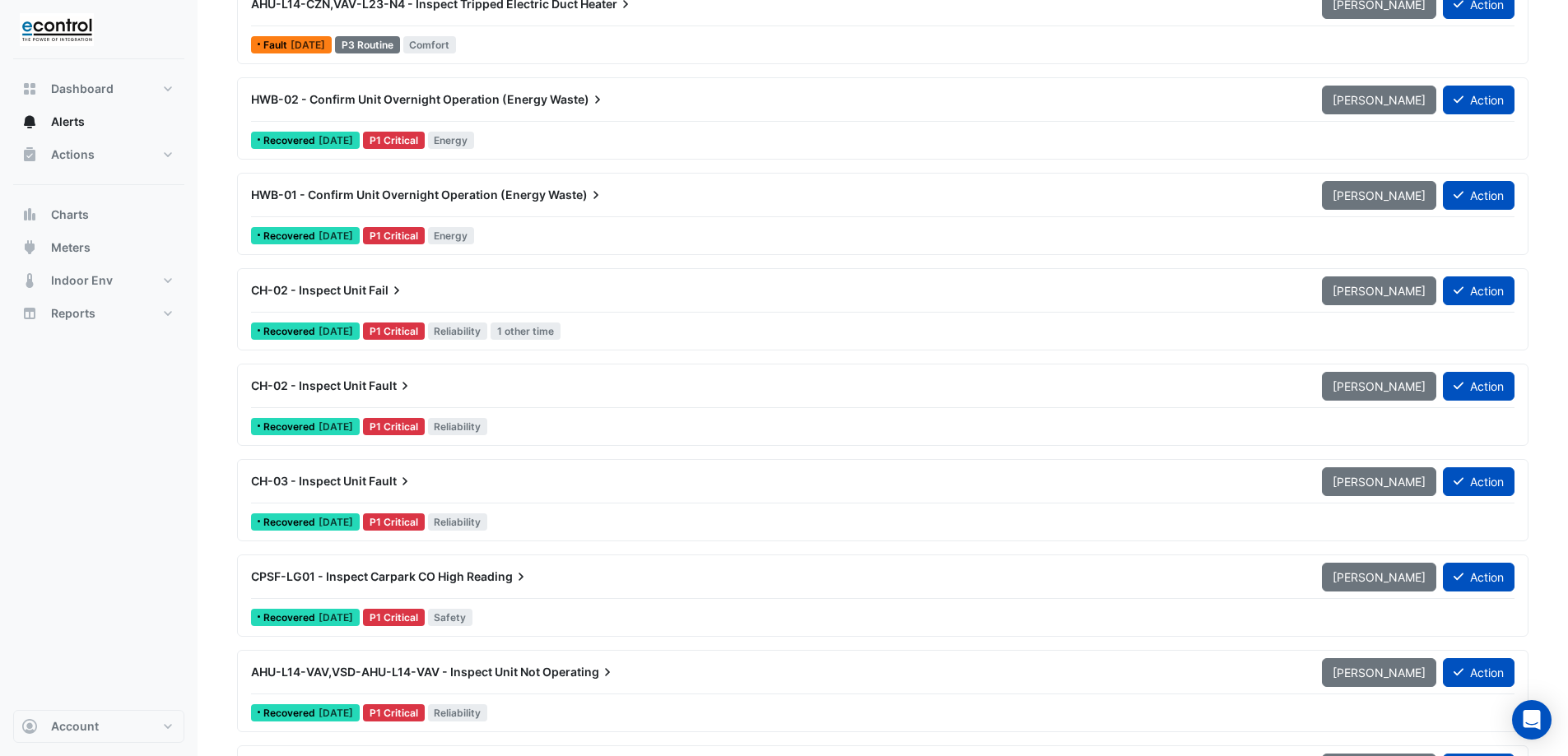
scroll to position [1234, 0]
